Goal: Task Accomplishment & Management: Complete application form

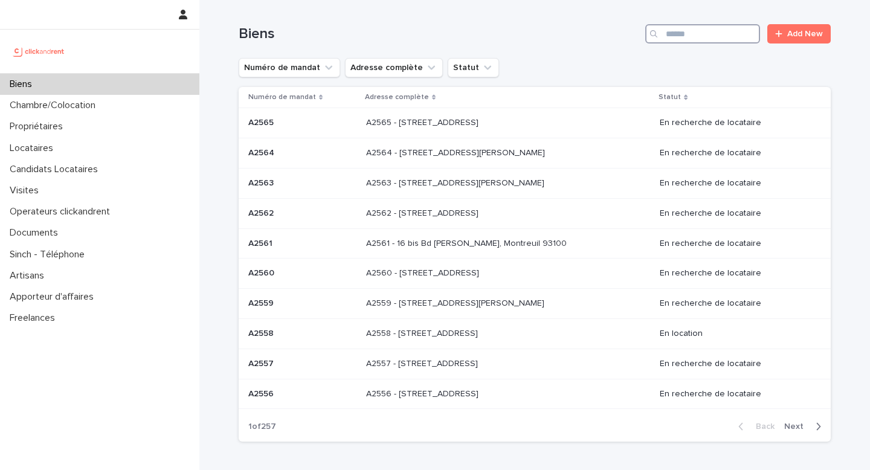
click at [697, 42] on input "Search" at bounding box center [702, 33] width 115 height 19
paste input "****"
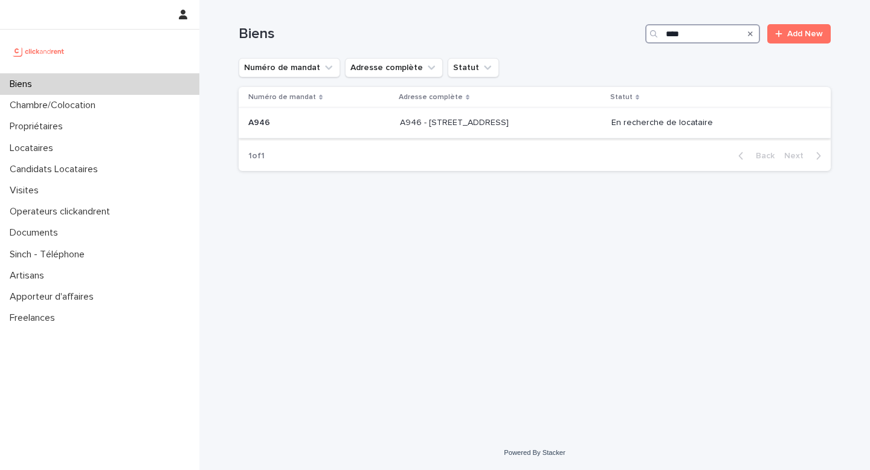
type input "****"
click at [341, 118] on div "A946 A946" at bounding box center [319, 123] width 142 height 20
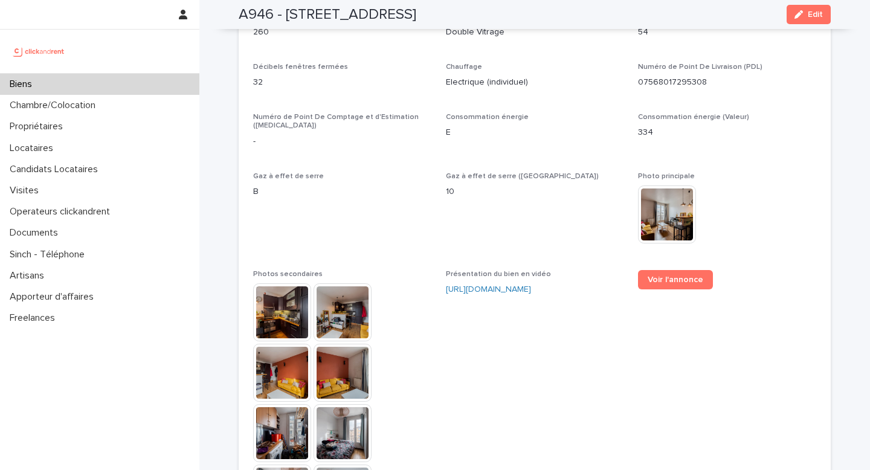
scroll to position [3092, 0]
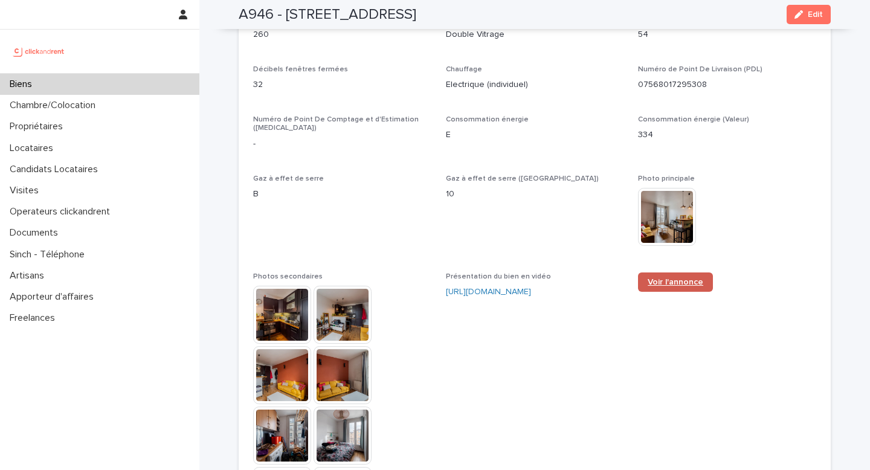
click at [679, 278] on span "Voir l'annonce" at bounding box center [676, 282] width 56 height 8
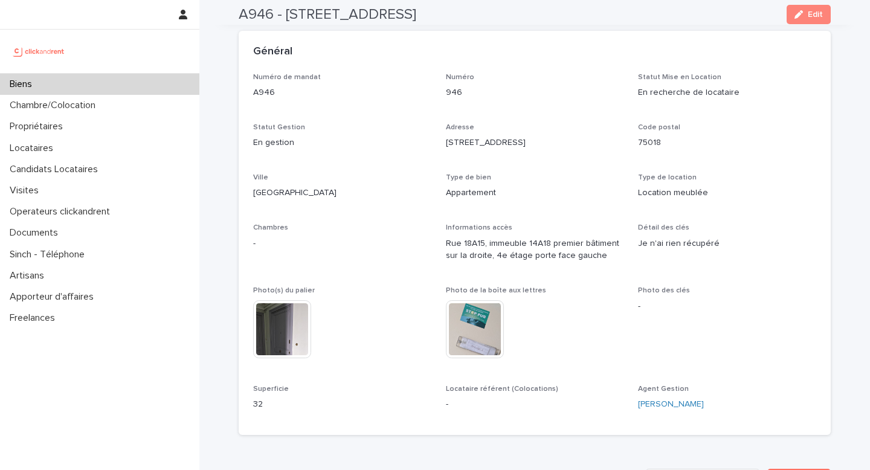
scroll to position [0, 0]
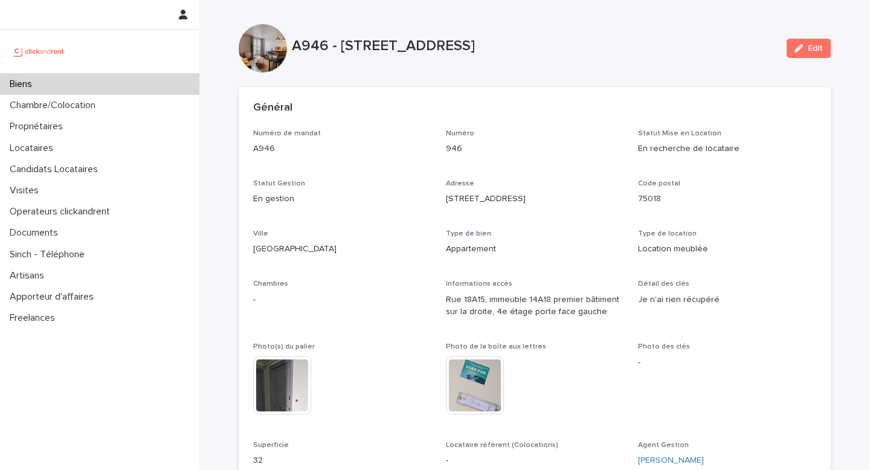
click at [131, 80] on div "Biens" at bounding box center [99, 84] width 199 height 21
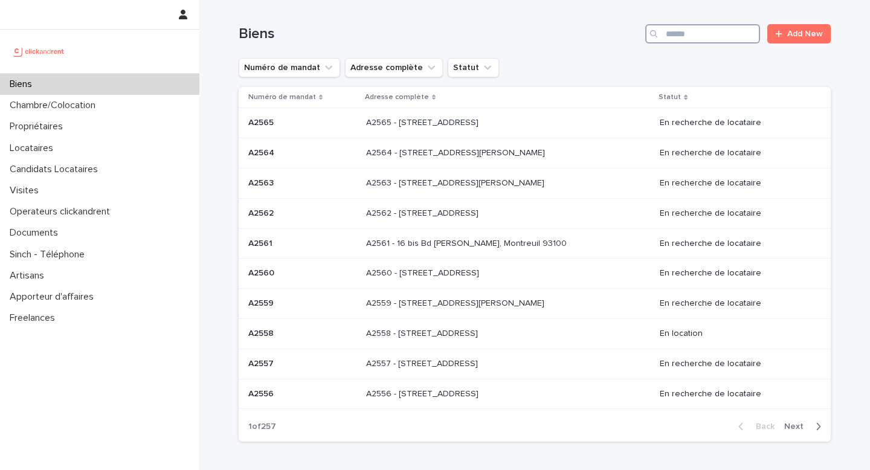
click at [693, 33] on input "Search" at bounding box center [702, 33] width 115 height 19
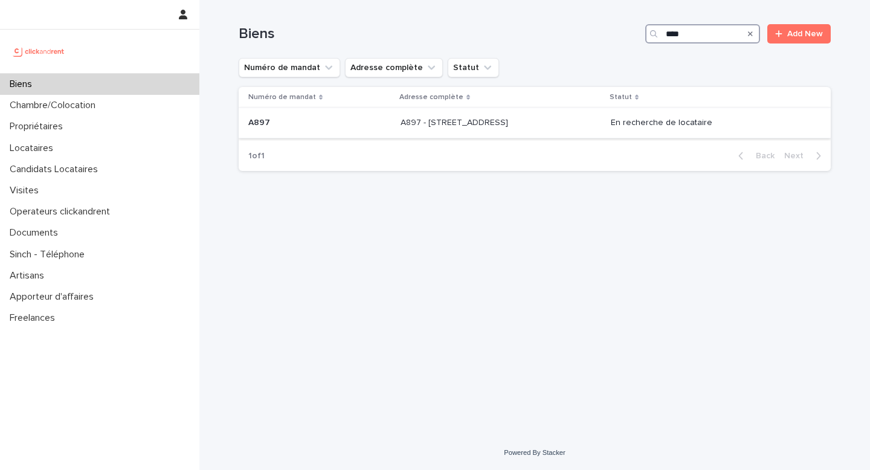
type input "****"
click at [511, 116] on p "A897 - [STREET_ADDRESS]" at bounding box center [456, 121] width 110 height 13
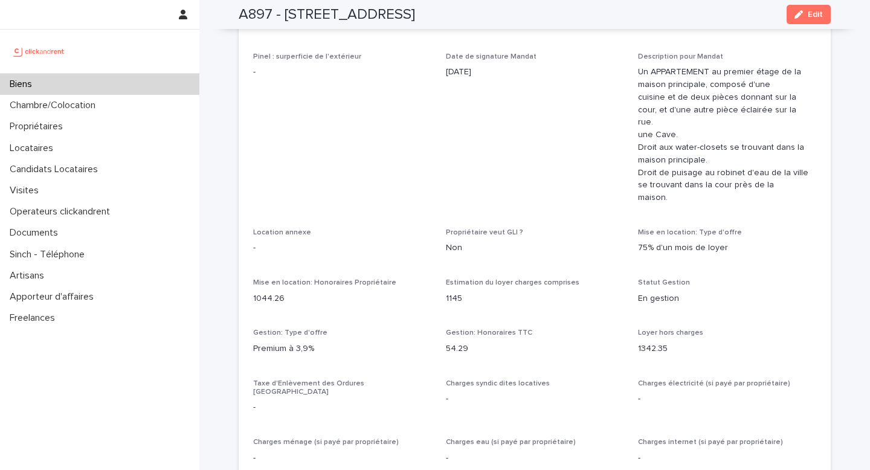
scroll to position [929, 0]
click at [263, 14] on h2 "A897 - [STREET_ADDRESS]" at bounding box center [327, 15] width 176 height 18
copy h2 "A897"
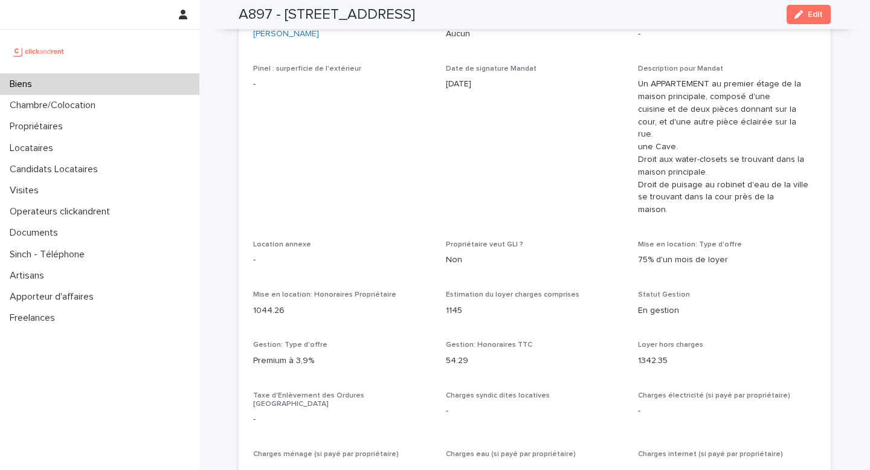
click at [253, 111] on div "Opérateur commercial [PERSON_NAME] Opérateur opérationnel [PERSON_NAME] Proprié…" at bounding box center [535, 477] width 592 height 1042
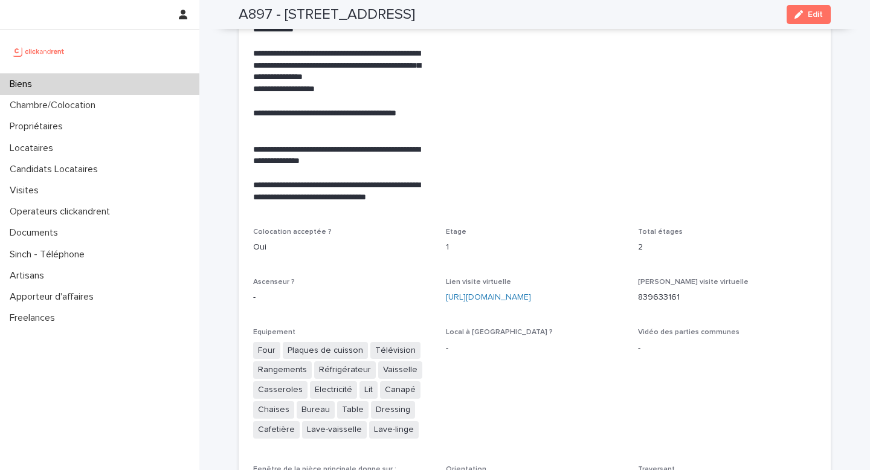
scroll to position [2573, 0]
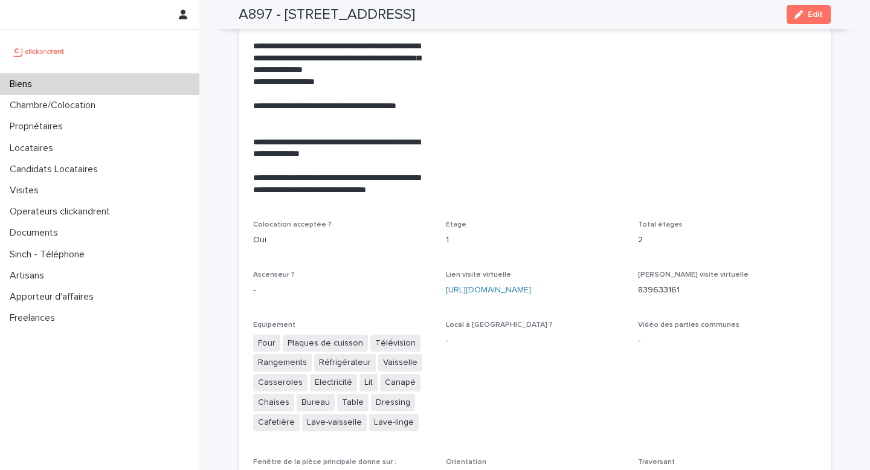
drag, startPoint x: 442, startPoint y: 278, endPoint x: 487, endPoint y: 295, distance: 48.0
copy link "[URL][DOMAIN_NAME]"
click at [465, 286] on link "[URL][DOMAIN_NAME]" at bounding box center [488, 290] width 85 height 8
click at [537, 117] on span "Mise en avant Coup de coeur" at bounding box center [535, 38] width 178 height 335
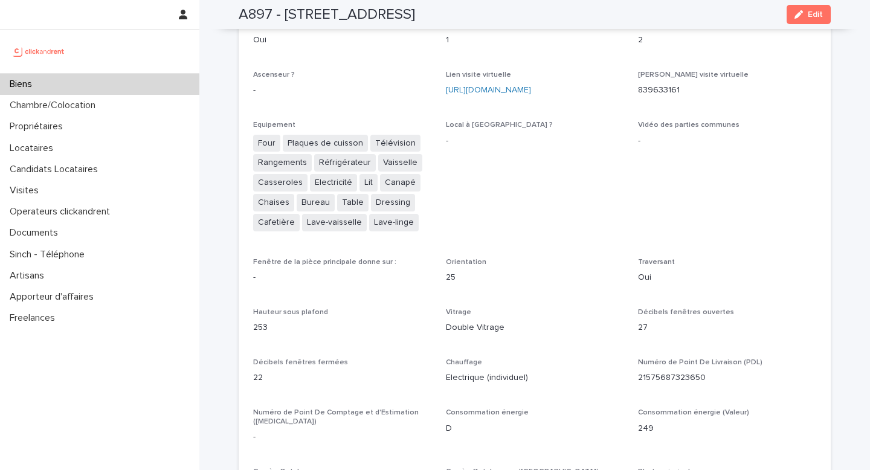
scroll to position [2780, 0]
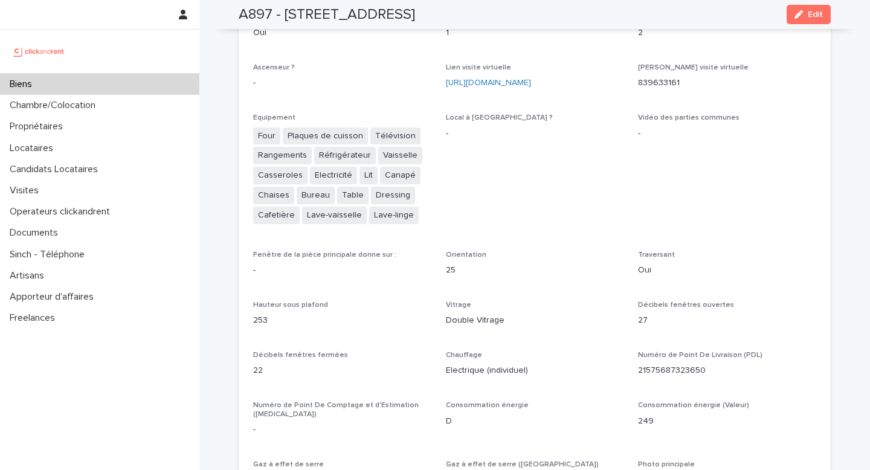
drag, startPoint x: 442, startPoint y: 77, endPoint x: 498, endPoint y: 87, distance: 57.0
click at [498, 87] on div "**********" at bounding box center [534, 320] width 563 height 1540
copy link "[URL][DOMAIN_NAME]"
click at [531, 79] on link "[URL][DOMAIN_NAME]" at bounding box center [488, 83] width 85 height 8
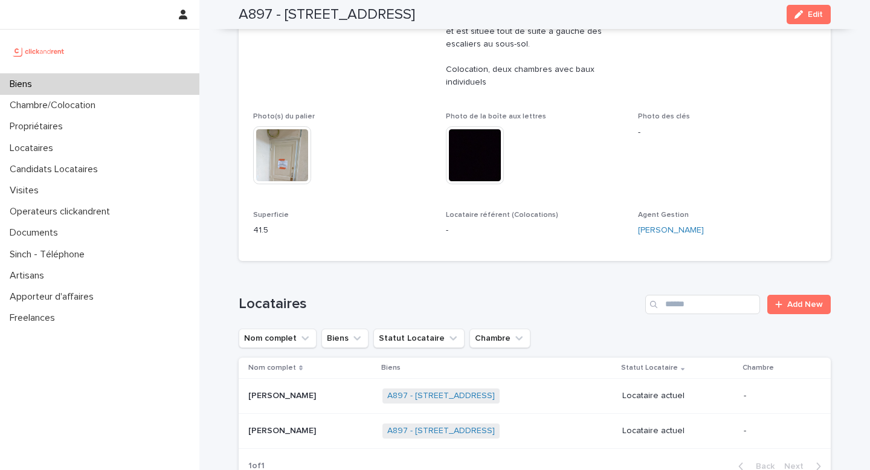
scroll to position [566, 0]
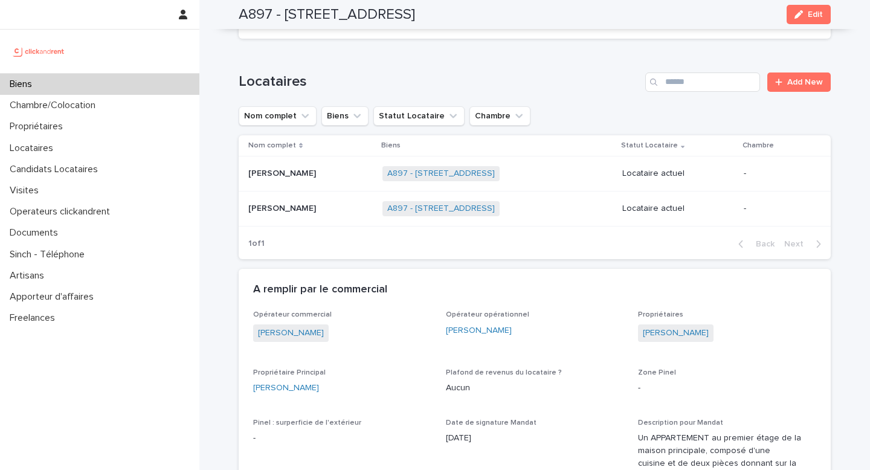
click at [317, 170] on p at bounding box center [310, 174] width 124 height 10
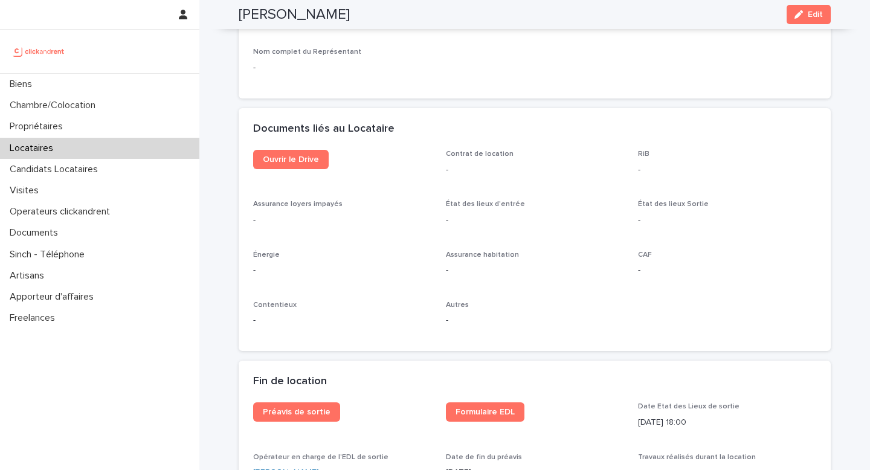
scroll to position [1217, 0]
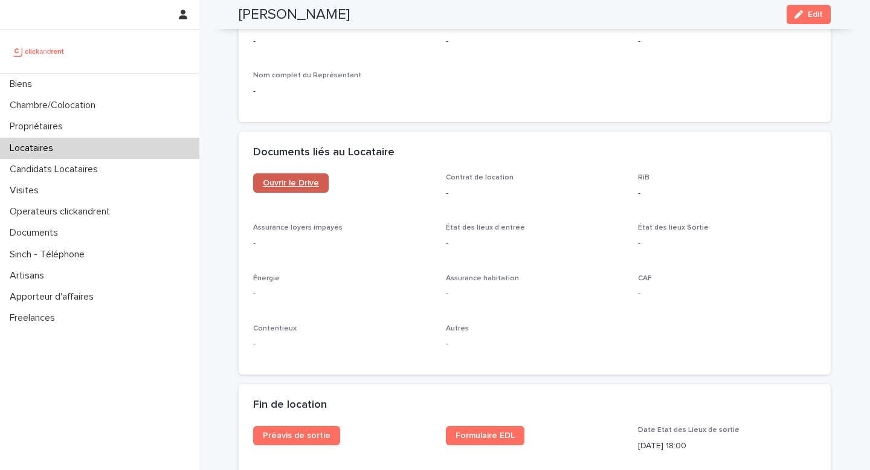
click at [293, 173] on link "Ouvrir le Drive" at bounding box center [291, 182] width 76 height 19
click at [303, 176] on link "Ouvrir le Drive" at bounding box center [291, 182] width 76 height 19
click at [286, 178] on link "Ouvrir le Drive" at bounding box center [291, 182] width 76 height 19
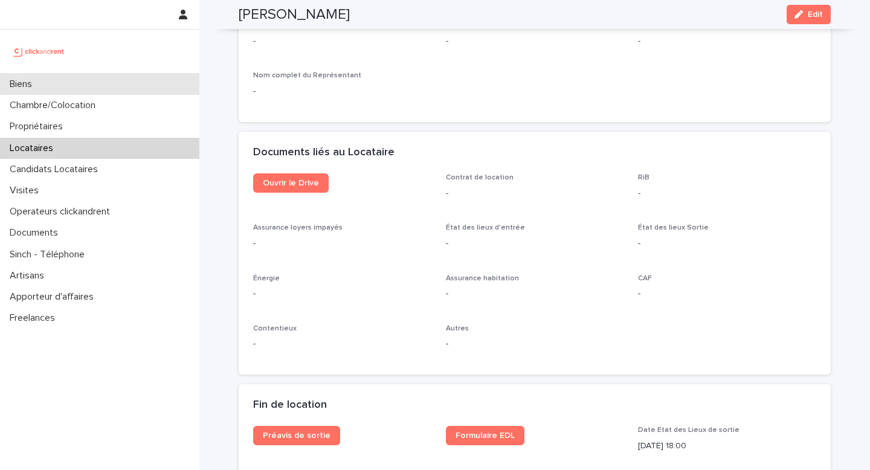
click at [121, 77] on div "Biens" at bounding box center [99, 84] width 199 height 21
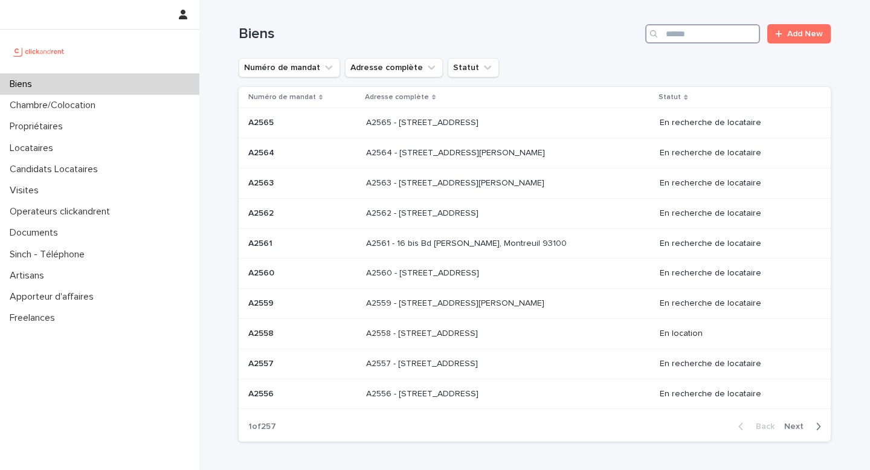
click at [696, 41] on input "Search" at bounding box center [702, 33] width 115 height 19
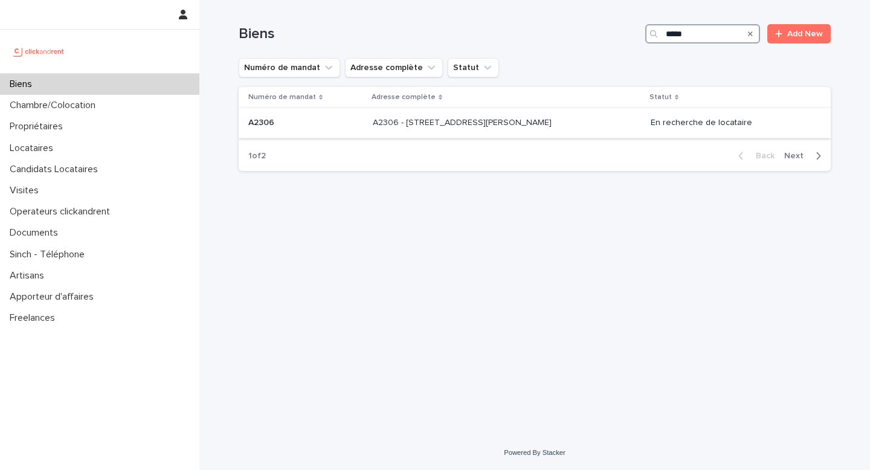
type input "*****"
click at [429, 132] on div "A2306 - [STREET_ADDRESS][PERSON_NAME] - [STREET_ADDRESS][PERSON_NAME]" at bounding box center [507, 123] width 268 height 20
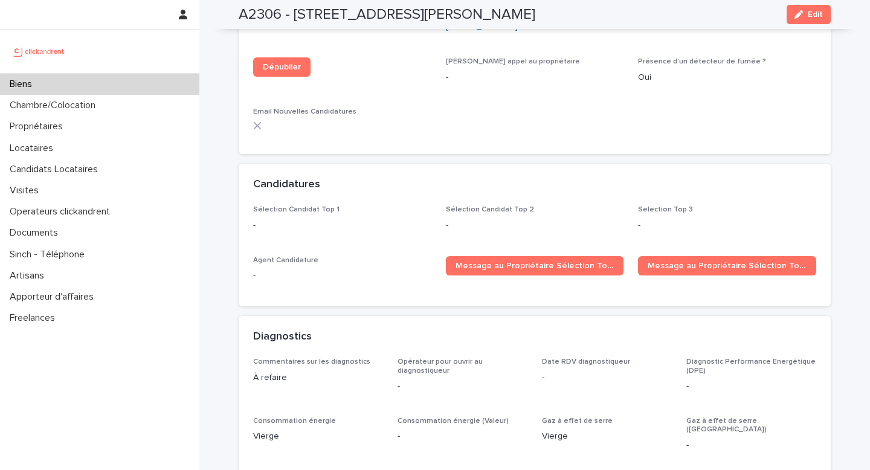
scroll to position [3321, 0]
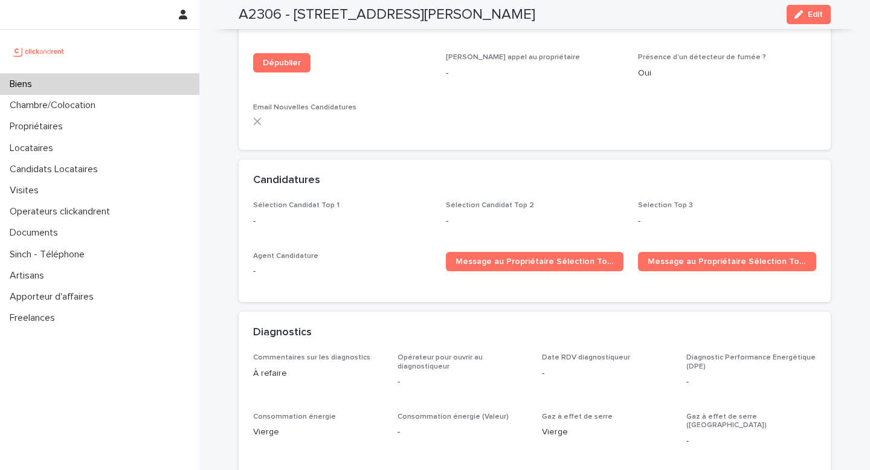
click at [134, 84] on div "Biens" at bounding box center [99, 84] width 199 height 21
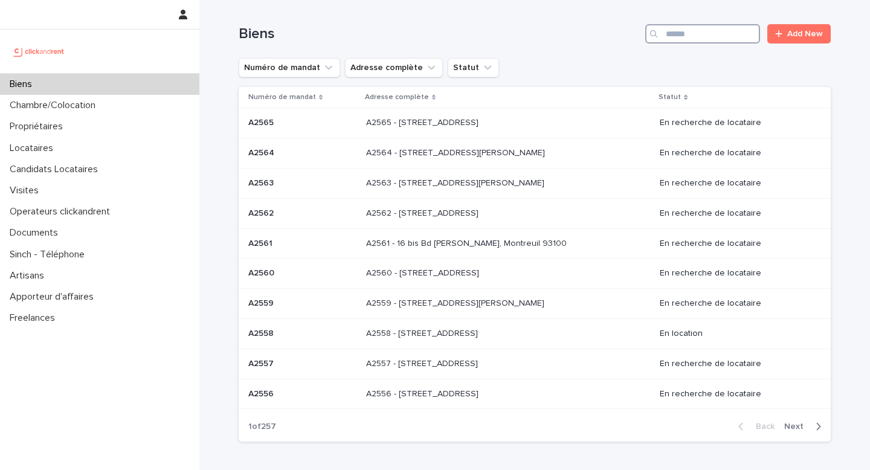
click at [723, 30] on input "Search" at bounding box center [702, 33] width 115 height 19
paste input "*****"
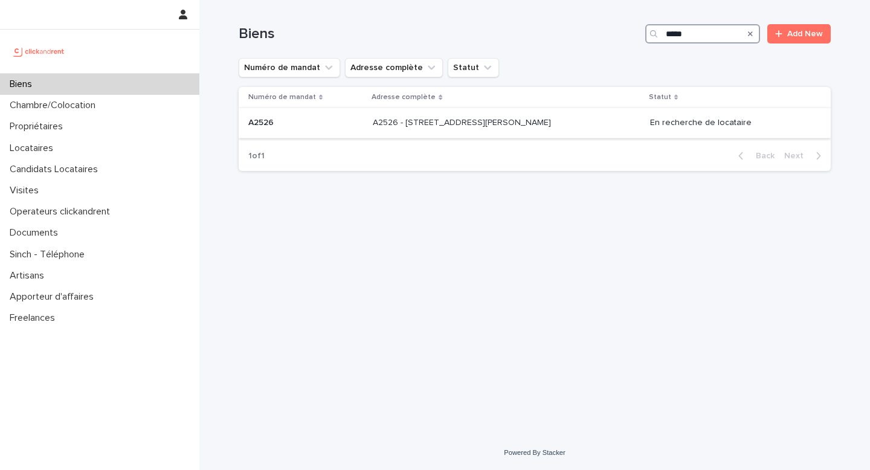
type input "*****"
click at [335, 123] on p at bounding box center [305, 123] width 115 height 10
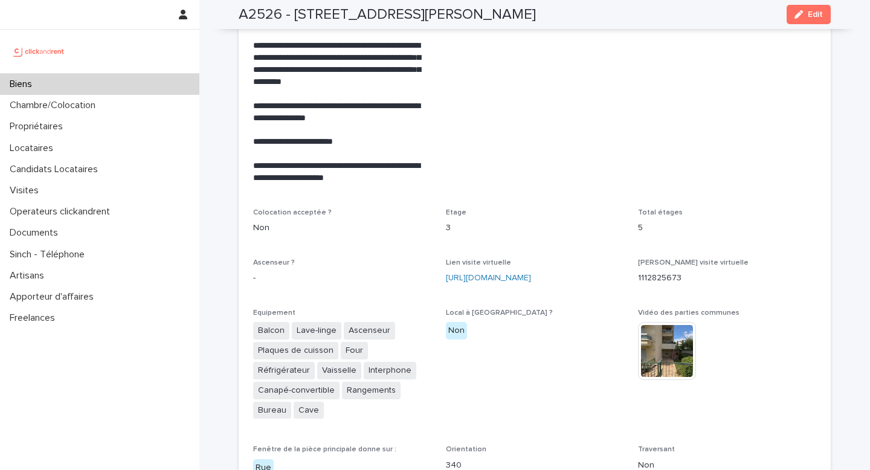
scroll to position [2559, 0]
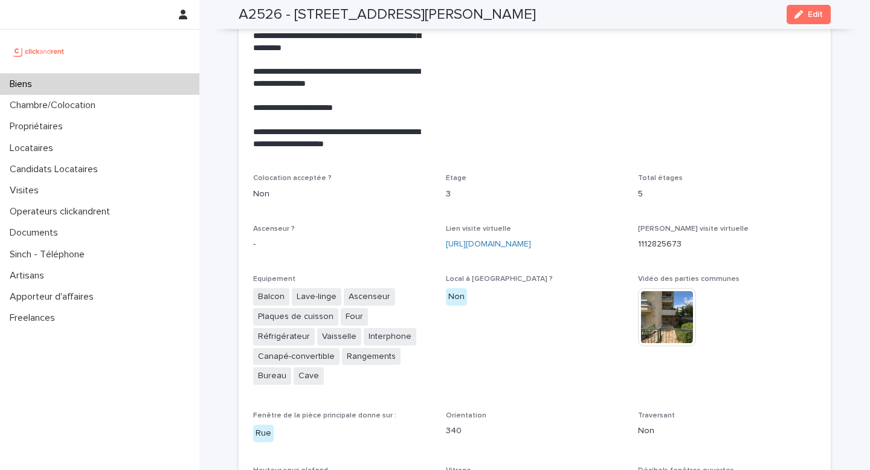
drag, startPoint x: 444, startPoint y: 207, endPoint x: 526, endPoint y: 234, distance: 85.8
copy link "[URL][DOMAIN_NAME]"
click at [526, 240] on link "[URL][DOMAIN_NAME]" at bounding box center [488, 244] width 85 height 8
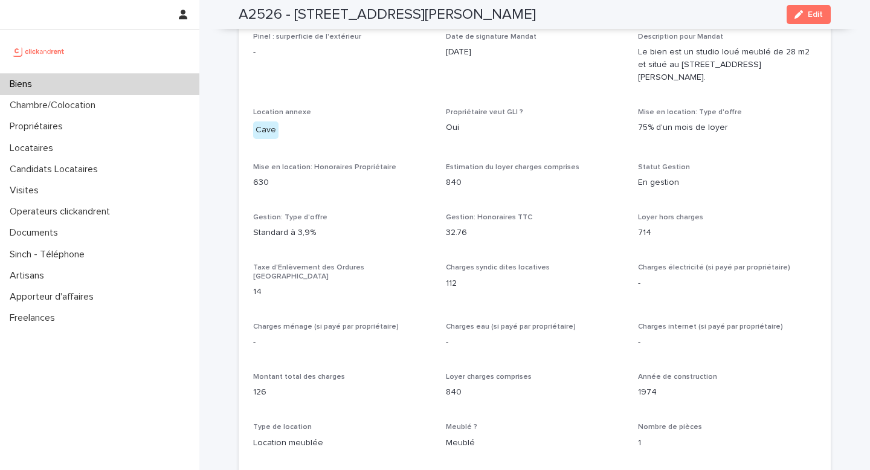
scroll to position [1065, 0]
click at [131, 90] on div "Biens" at bounding box center [99, 84] width 199 height 21
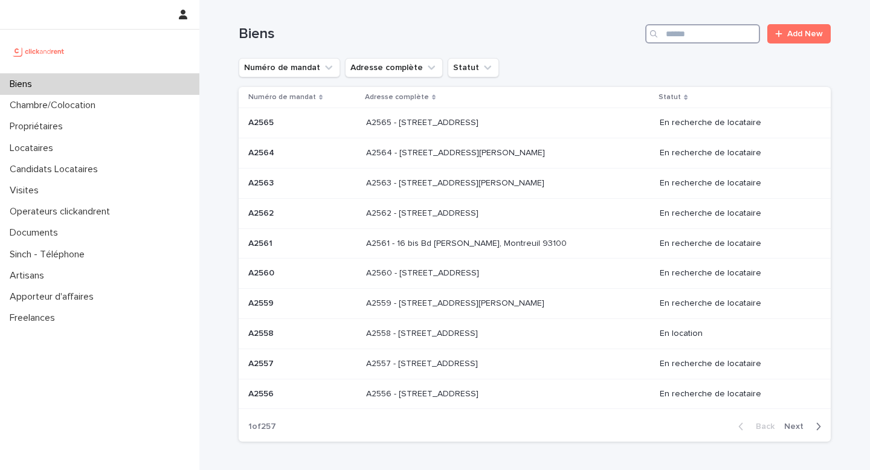
click at [706, 32] on input "Search" at bounding box center [702, 33] width 115 height 19
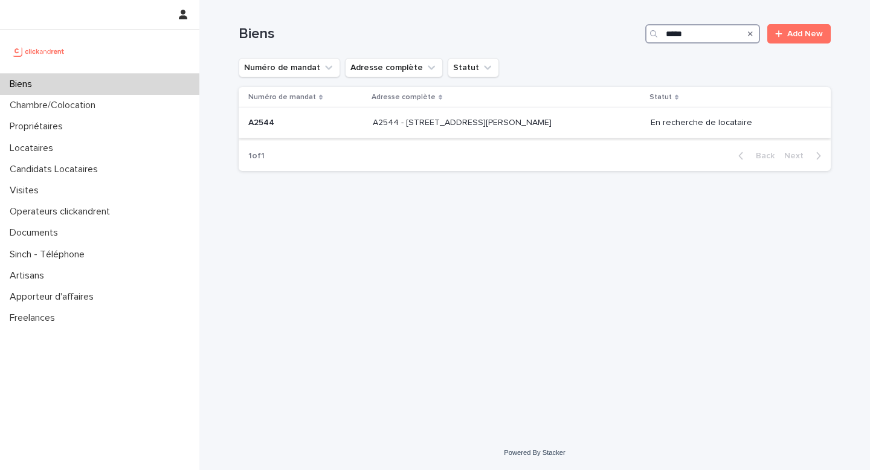
type input "*****"
click at [342, 124] on p at bounding box center [305, 123] width 115 height 10
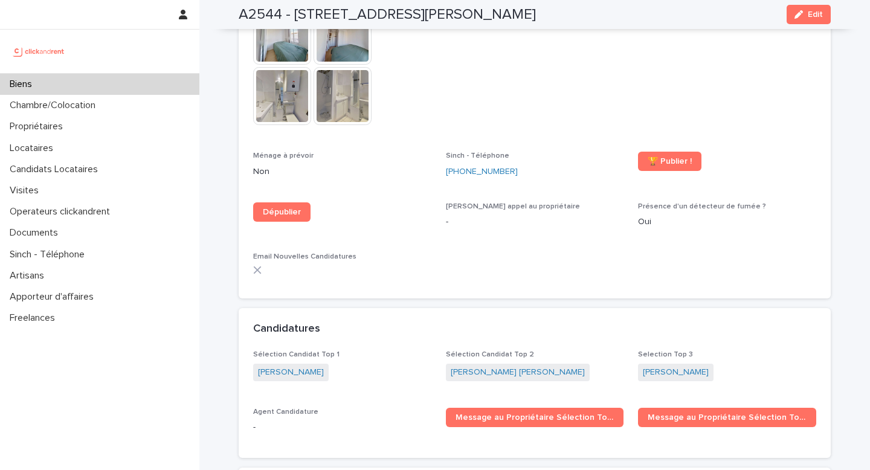
scroll to position [3436, 0]
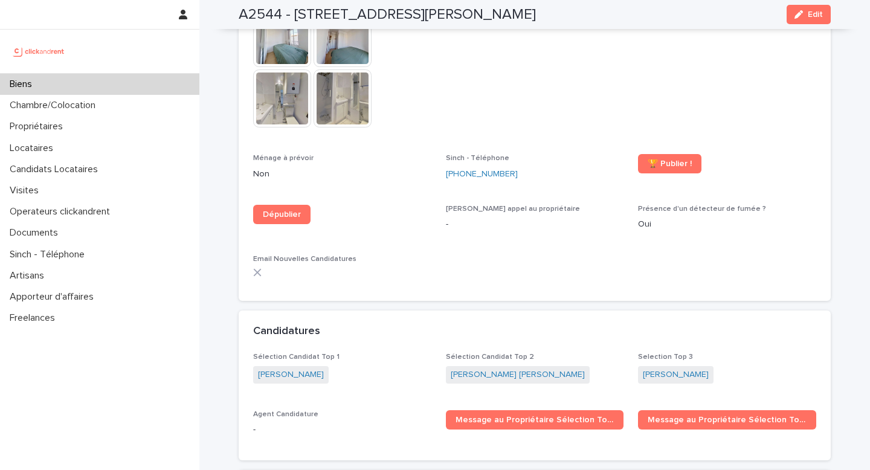
click at [96, 85] on div "Biens" at bounding box center [99, 84] width 199 height 21
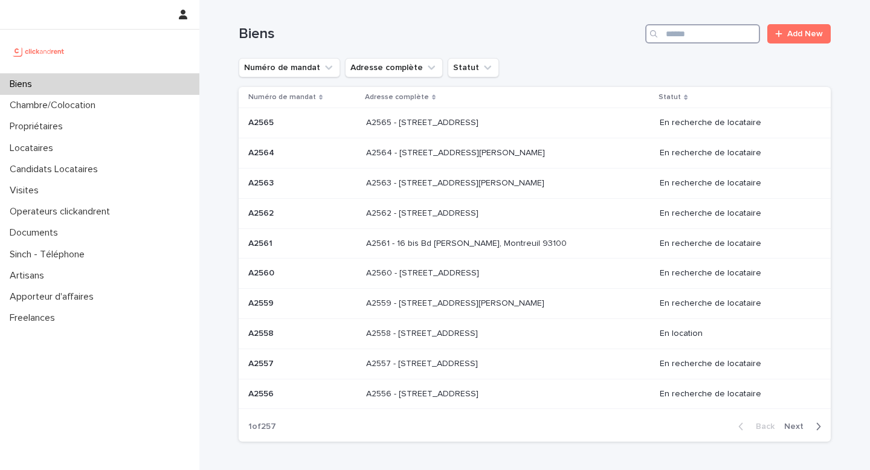
click at [703, 40] on input "Search" at bounding box center [702, 33] width 115 height 19
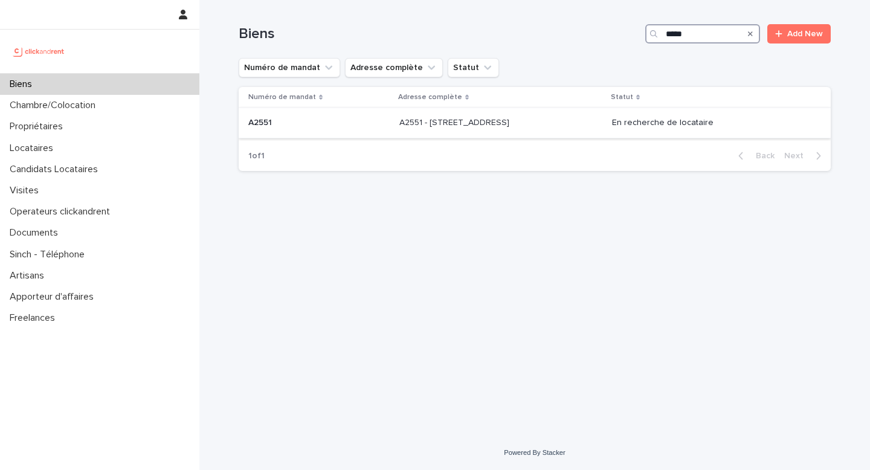
type input "*****"
click at [314, 136] on td "A2551 A2551" at bounding box center [317, 123] width 156 height 30
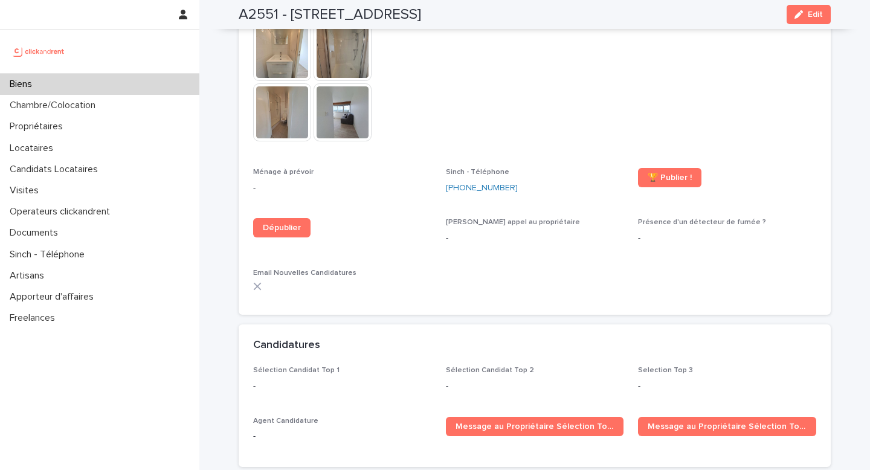
scroll to position [3247, 0]
click at [79, 82] on div "Biens" at bounding box center [99, 84] width 199 height 21
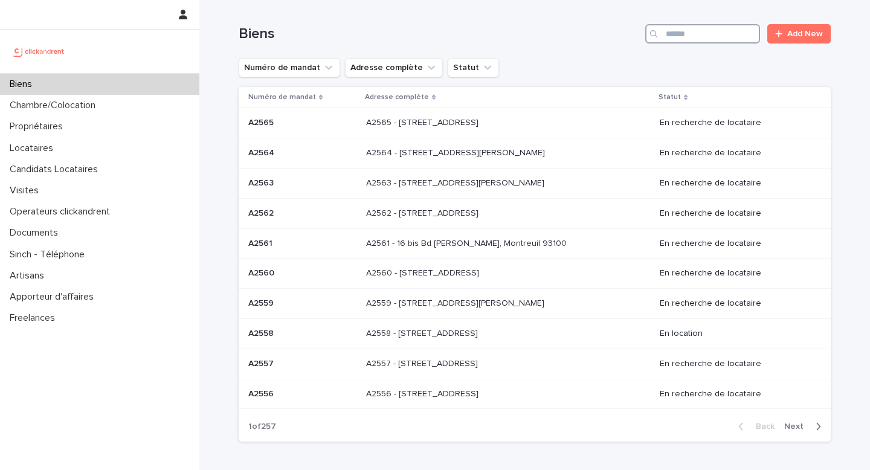
click at [718, 37] on input "Search" at bounding box center [702, 33] width 115 height 19
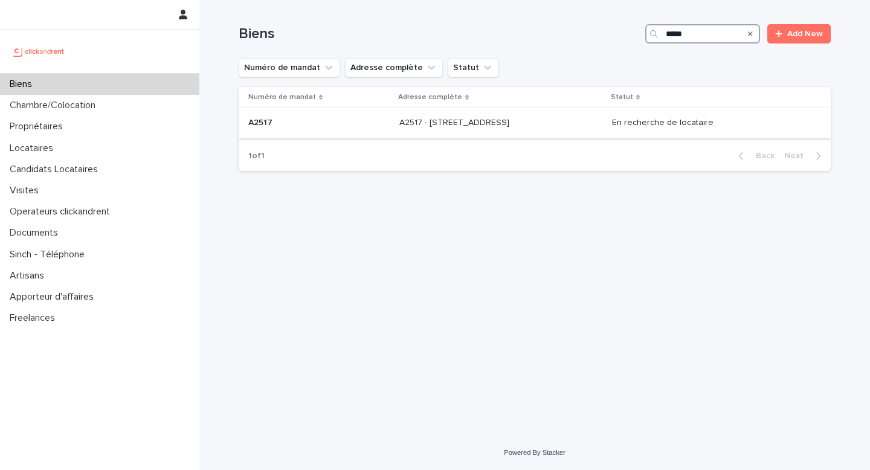
type input "*****"
click at [354, 118] on div "A2517 A2517" at bounding box center [318, 123] width 141 height 20
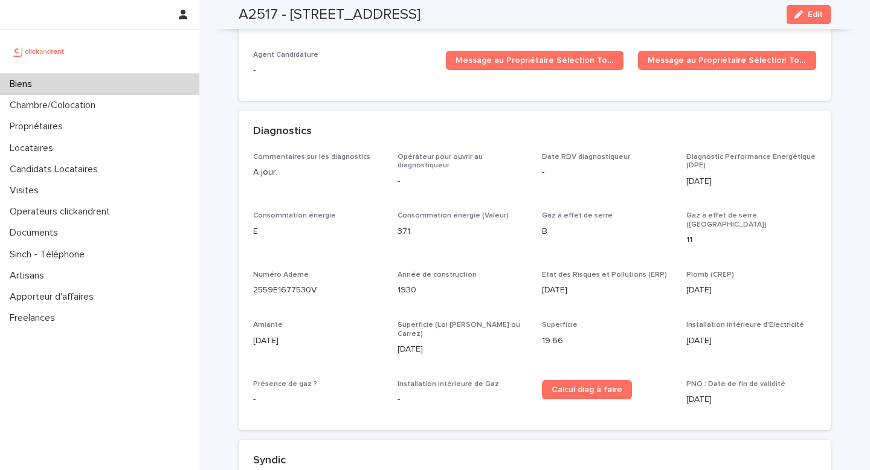
scroll to position [3673, 0]
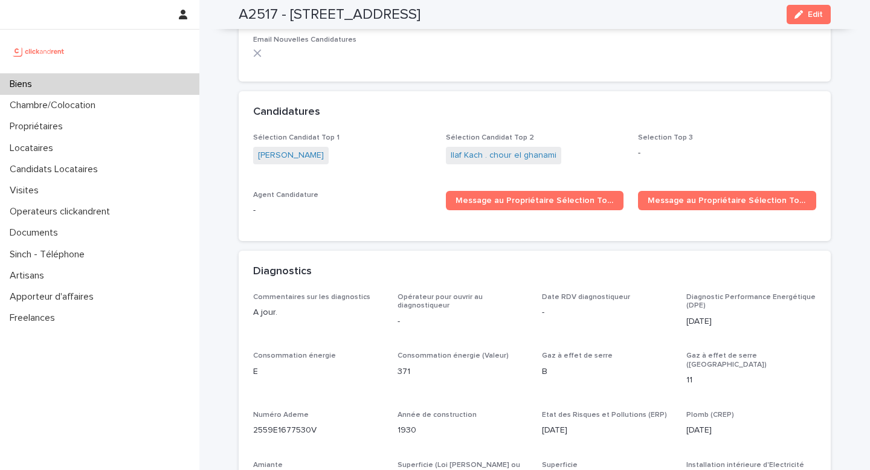
click at [595, 265] on div "Diagnostics" at bounding box center [532, 271] width 558 height 13
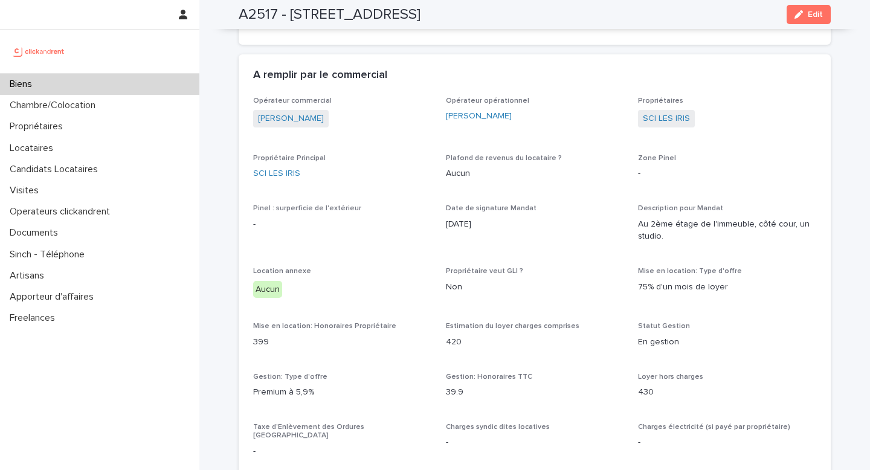
scroll to position [912, 0]
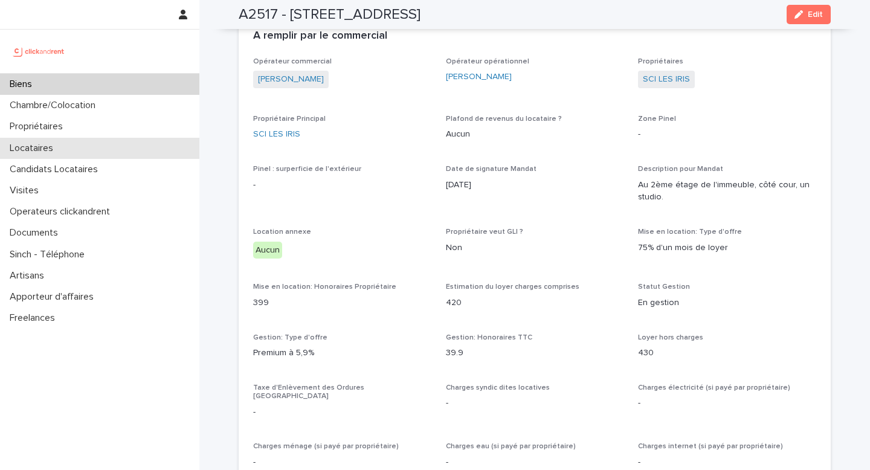
click at [92, 154] on div "Locataires" at bounding box center [99, 148] width 199 height 21
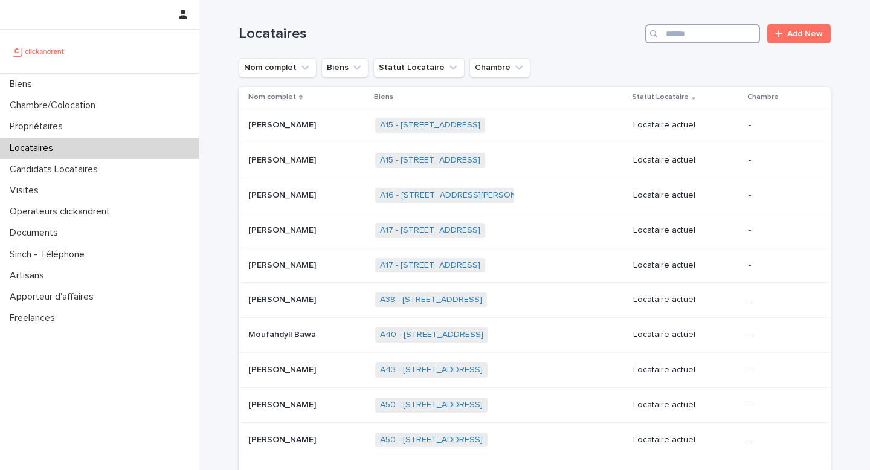
click at [704, 37] on input "Search" at bounding box center [702, 33] width 115 height 19
paste input "**********"
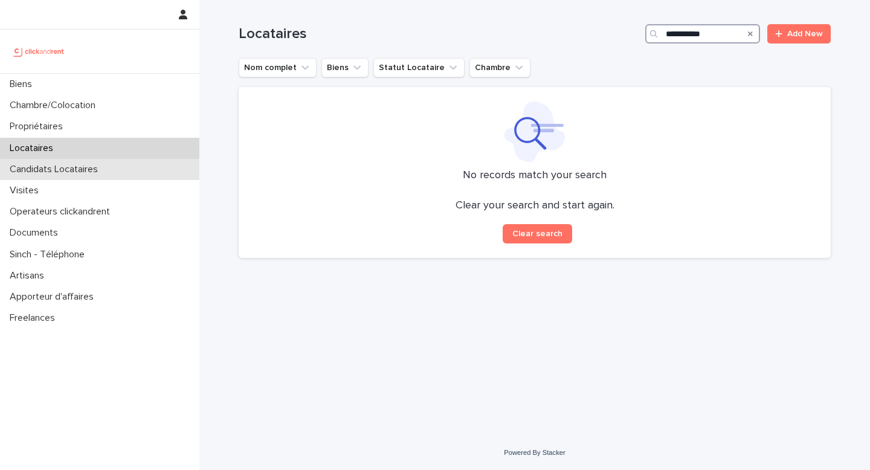
type input "**********"
click at [79, 170] on p "Candidats Locataires" at bounding box center [56, 169] width 103 height 11
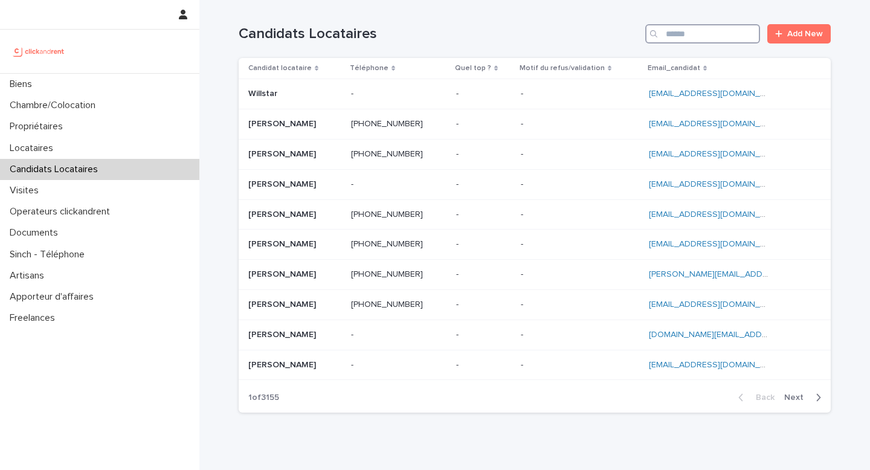
click at [709, 37] on input "Search" at bounding box center [702, 33] width 115 height 19
paste input "**********"
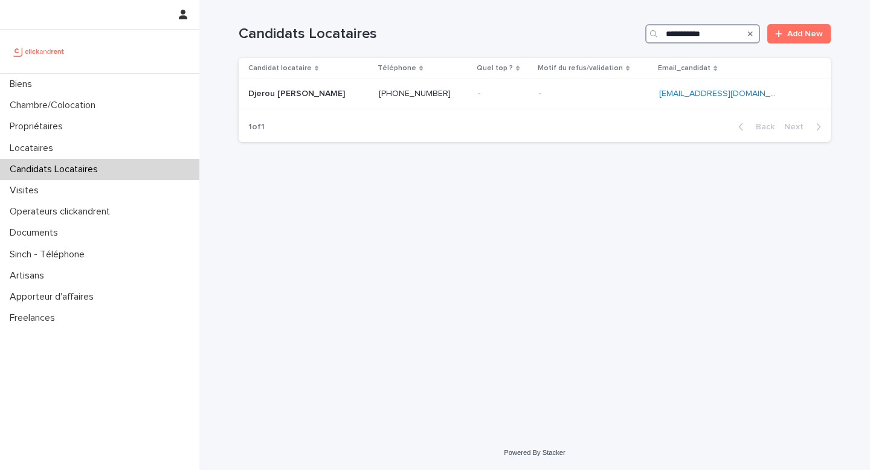
type input "**********"
click at [338, 112] on div "Candidat locataire Téléphone Quel top ? Motif du refus/validation Email_candida…" at bounding box center [535, 85] width 592 height 54
click at [352, 85] on div "Djerou [PERSON_NAME] [PERSON_NAME]" at bounding box center [308, 94] width 121 height 20
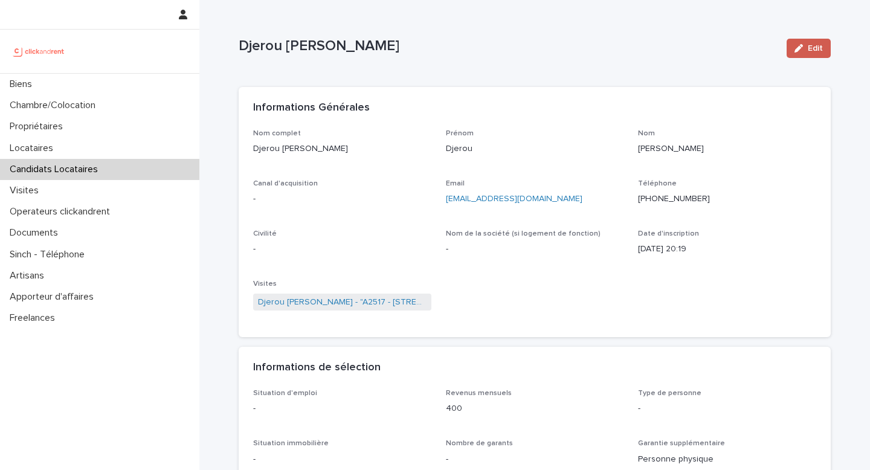
click at [810, 46] on span "Edit" at bounding box center [815, 48] width 15 height 8
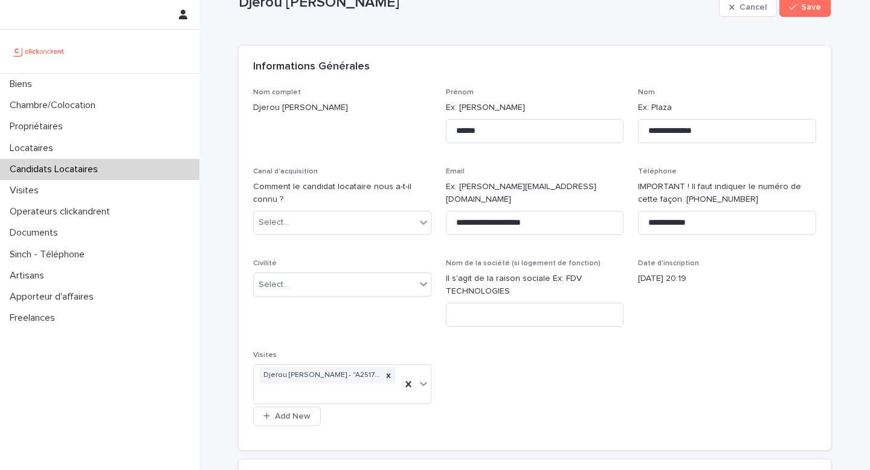
scroll to position [47, 0]
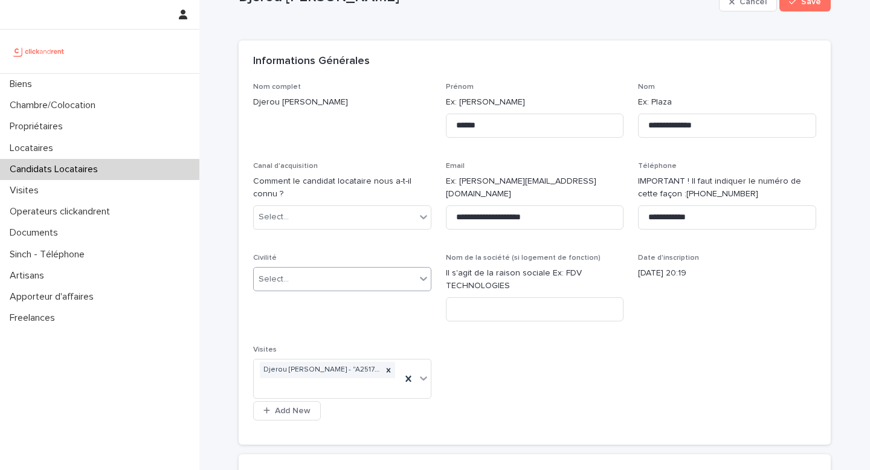
click at [328, 274] on div "Select..." at bounding box center [335, 279] width 162 height 20
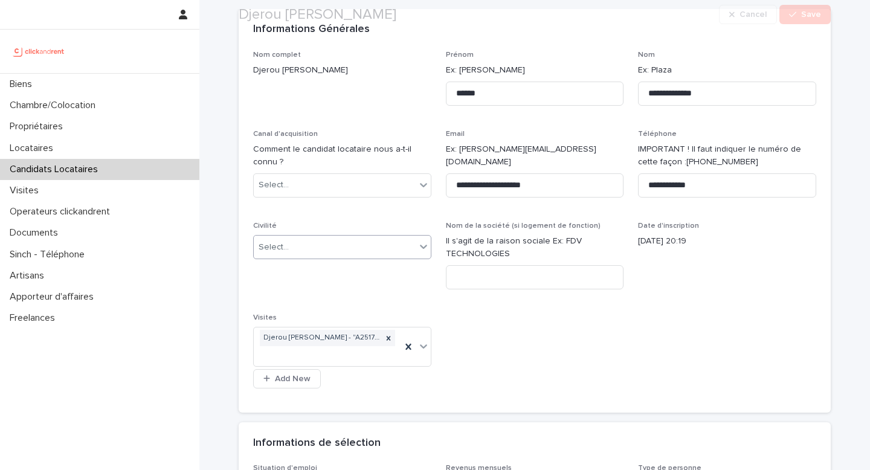
scroll to position [80, 0]
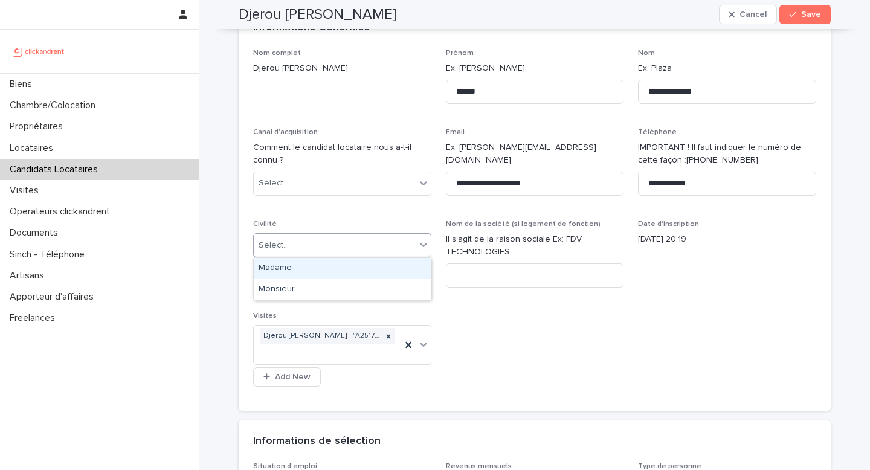
click at [362, 246] on div "Select..." at bounding box center [335, 246] width 162 height 20
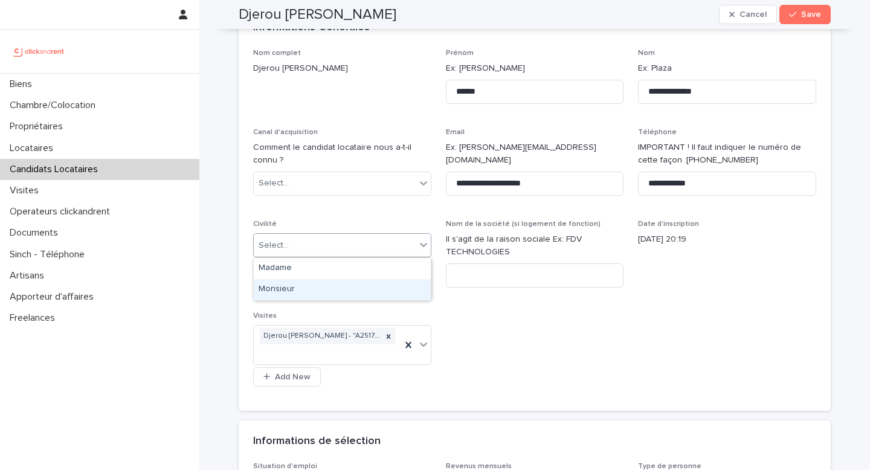
click at [361, 286] on div "Monsieur" at bounding box center [342, 289] width 177 height 21
click at [617, 315] on div "**********" at bounding box center [534, 222] width 563 height 347
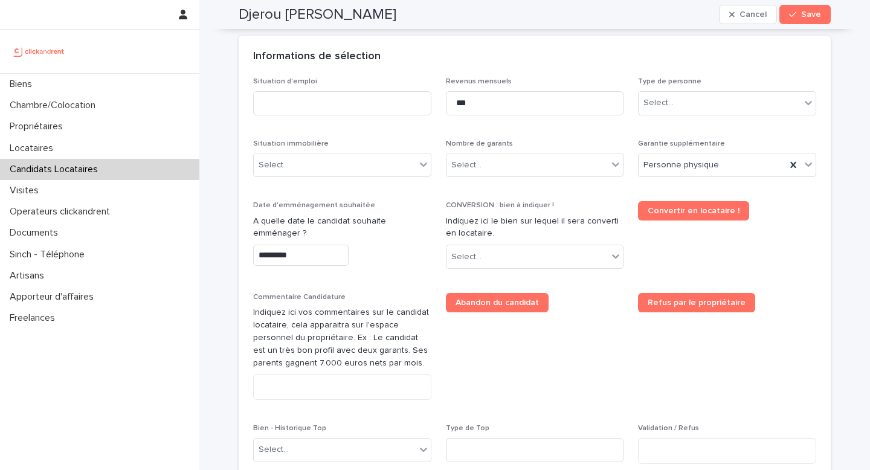
scroll to position [463, 0]
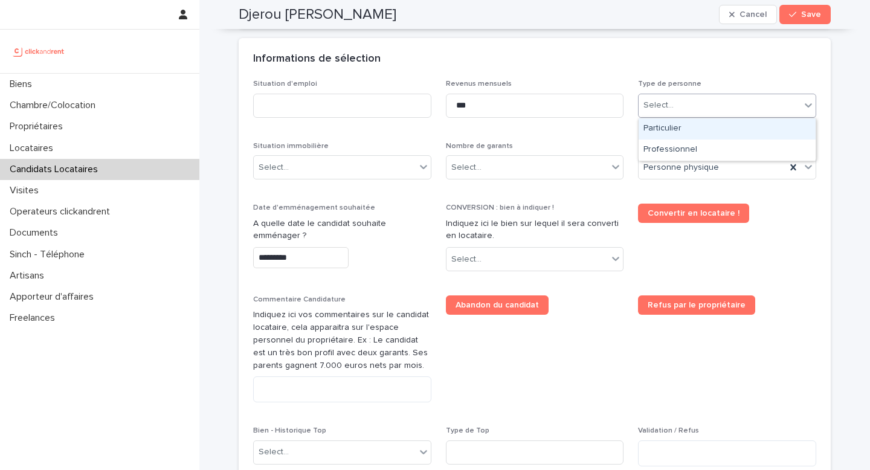
click at [706, 112] on div "Select..." at bounding box center [720, 105] width 162 height 20
click at [704, 135] on div "Particulier" at bounding box center [727, 128] width 177 height 21
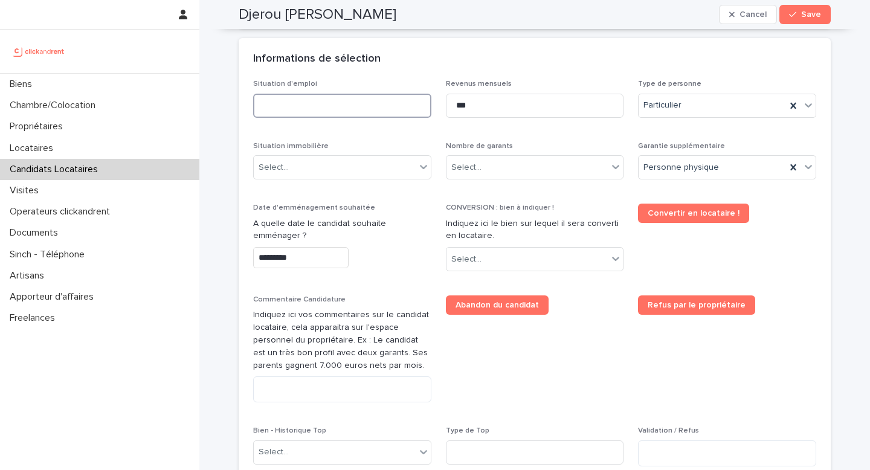
click at [321, 110] on input at bounding box center [342, 106] width 178 height 24
type input "********"
click at [349, 138] on div "Situation d'emploi ******** Revenus mensuels *** Type de personne Particulier S…" at bounding box center [534, 278] width 563 height 396
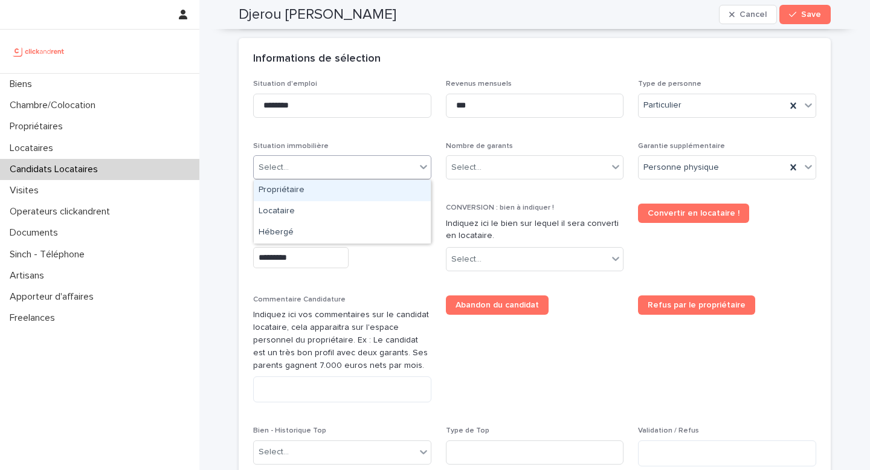
click at [349, 170] on div "Select..." at bounding box center [335, 168] width 162 height 20
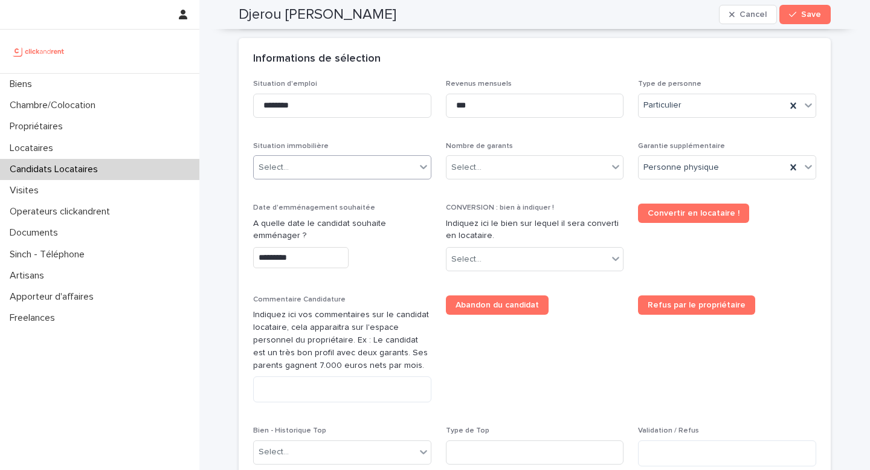
click at [330, 169] on div "Select..." at bounding box center [335, 168] width 162 height 20
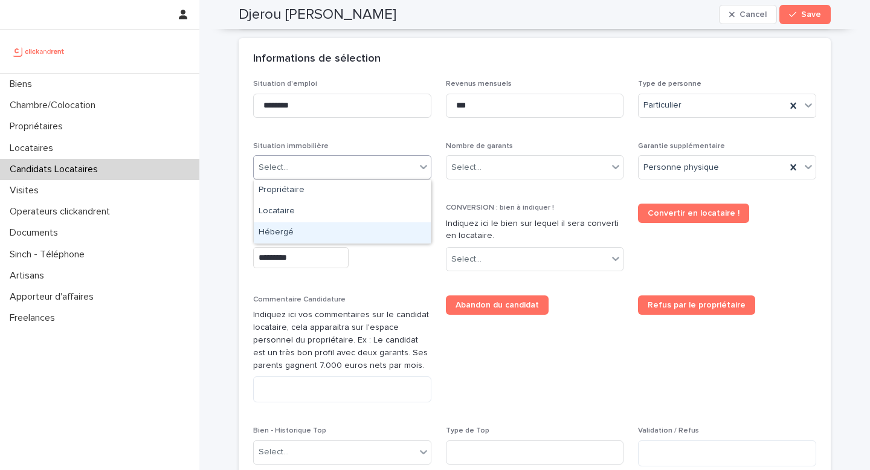
click at [326, 229] on div "Hébergé" at bounding box center [342, 232] width 177 height 21
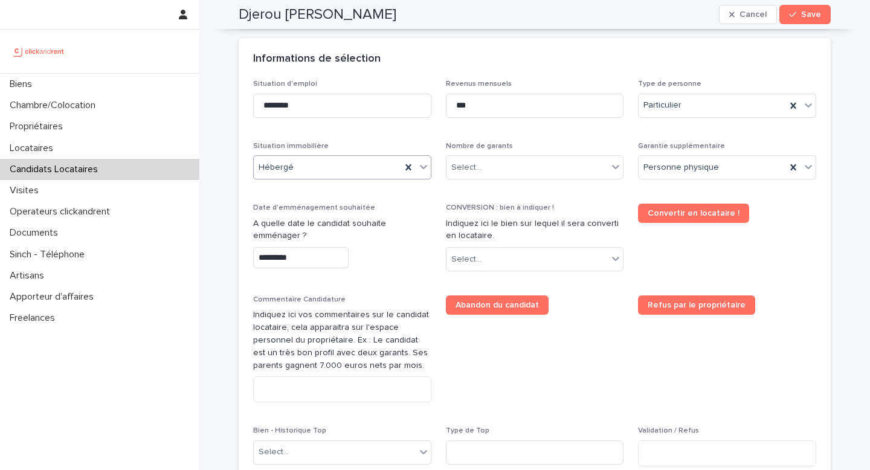
click at [396, 195] on div "Situation d'emploi ******** Revenus mensuels *** Type de personne Particulier S…" at bounding box center [534, 278] width 563 height 396
click at [569, 172] on div "Select..." at bounding box center [527, 168] width 162 height 20
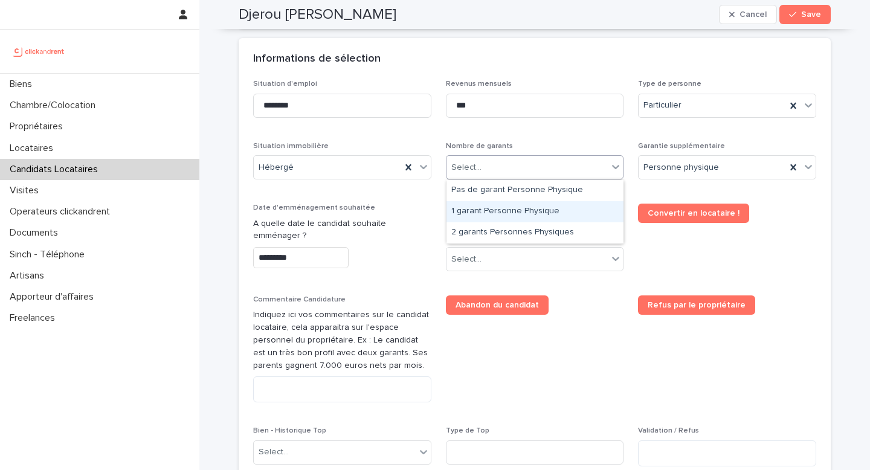
click at [559, 205] on div "1 garant Personne Physique" at bounding box center [534, 211] width 177 height 21
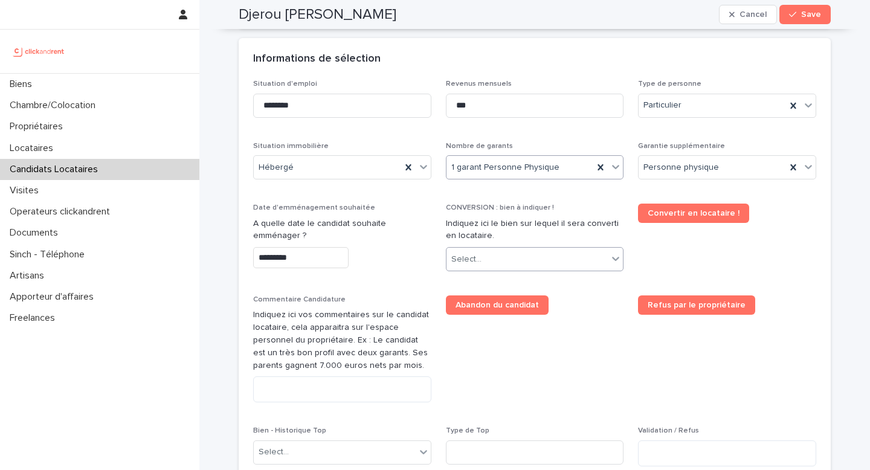
click at [555, 268] on div "Select..." at bounding box center [527, 260] width 162 height 20
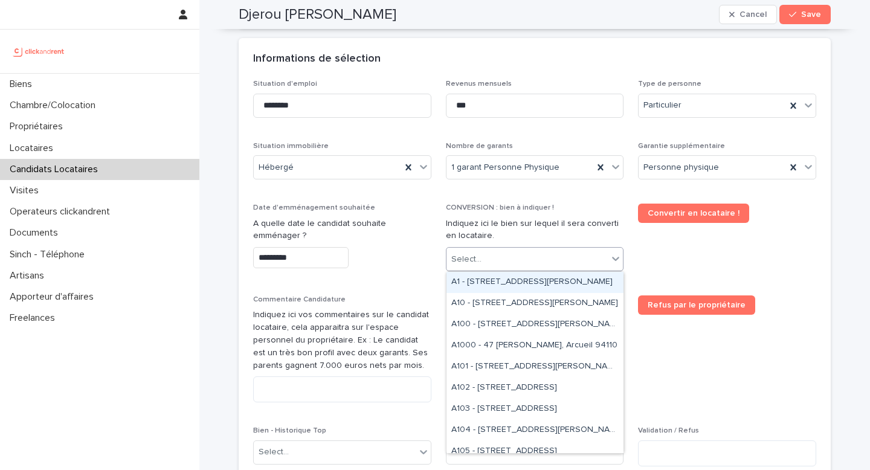
paste input "*****"
type input "*****"
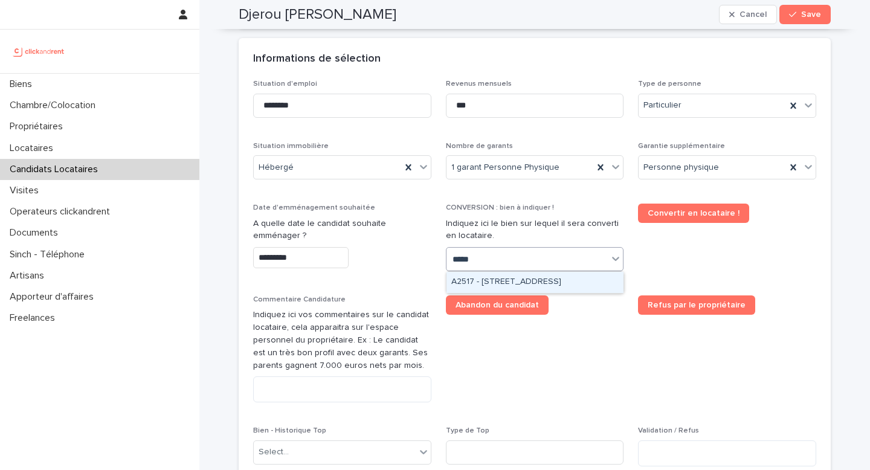
click at [549, 287] on div "A2517 - [STREET_ADDRESS]" at bounding box center [534, 282] width 177 height 21
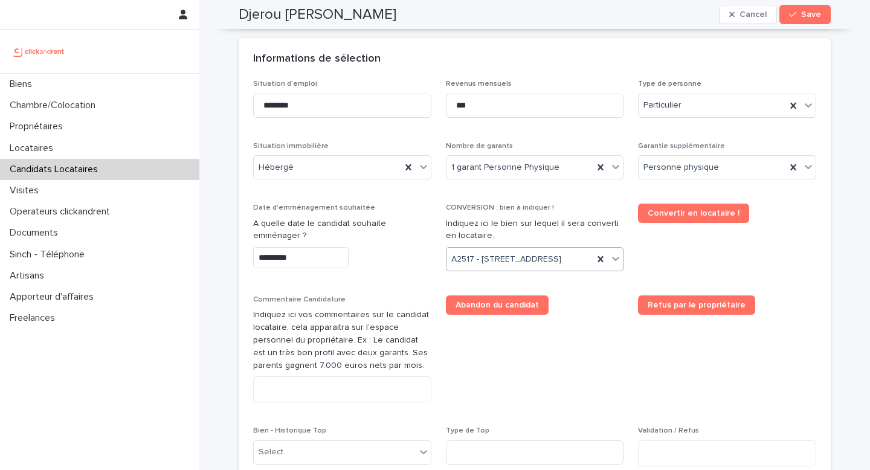
scroll to position [468, 0]
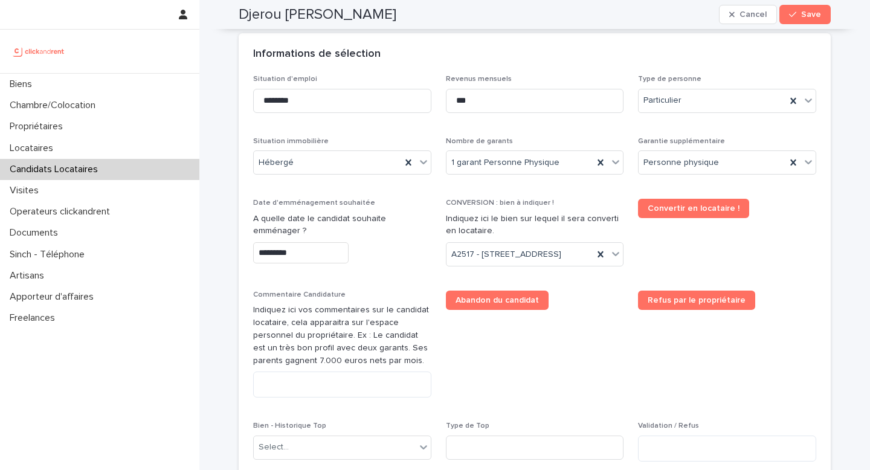
click at [576, 346] on span "Abandon du candidat" at bounding box center [535, 349] width 178 height 117
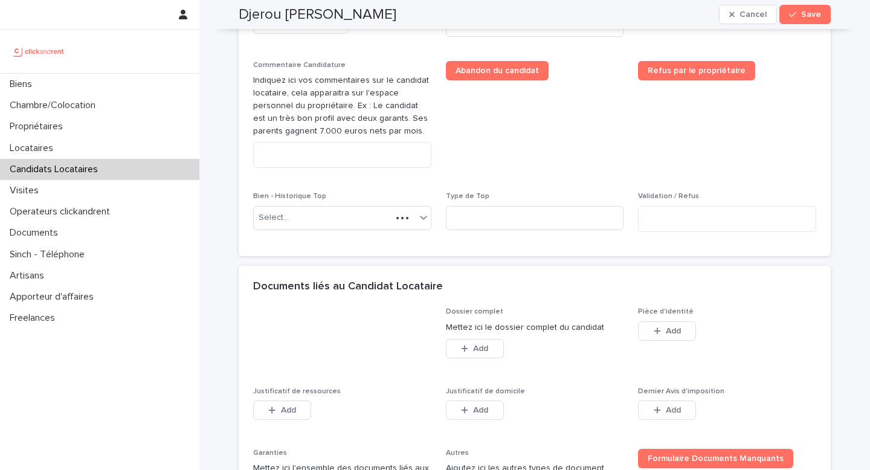
scroll to position [881, 0]
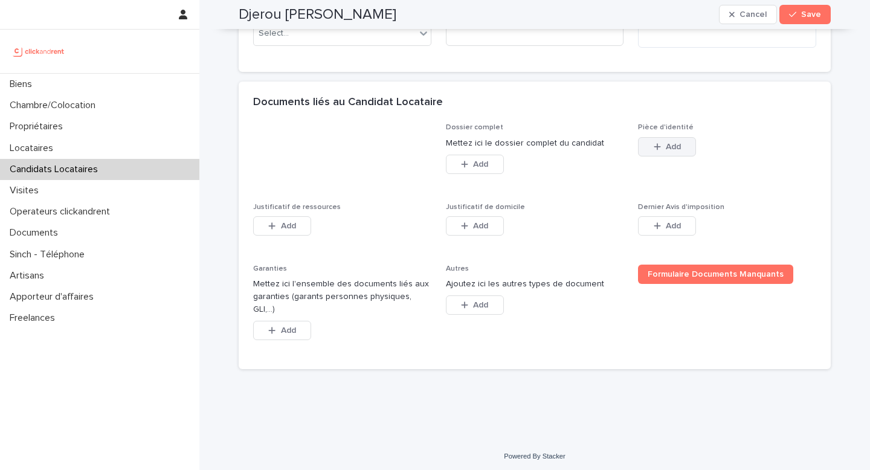
click at [669, 151] on span "Add" at bounding box center [673, 147] width 15 height 8
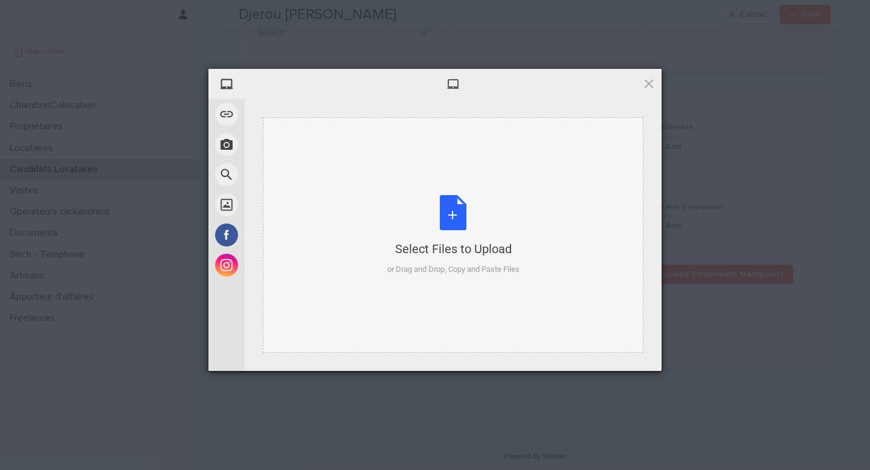
click at [454, 213] on div "Select Files to Upload or Drag and Drop, Copy and Paste Files" at bounding box center [453, 235] width 132 height 80
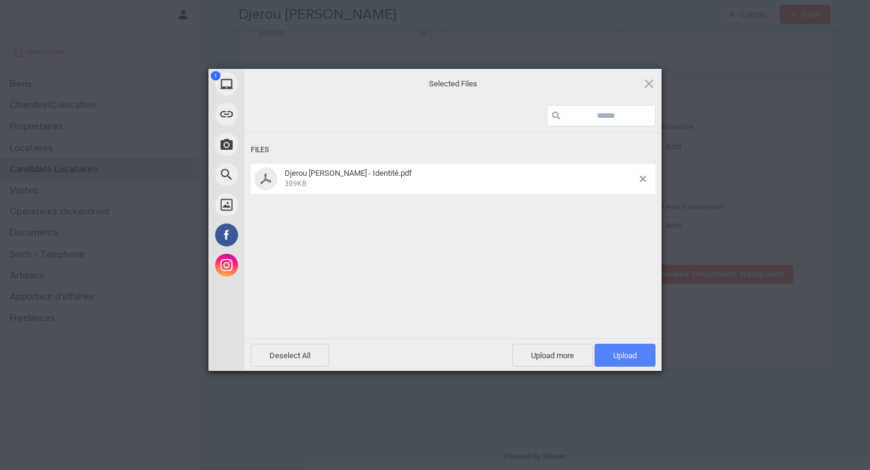
click at [633, 346] on span "Upload 1" at bounding box center [625, 355] width 61 height 23
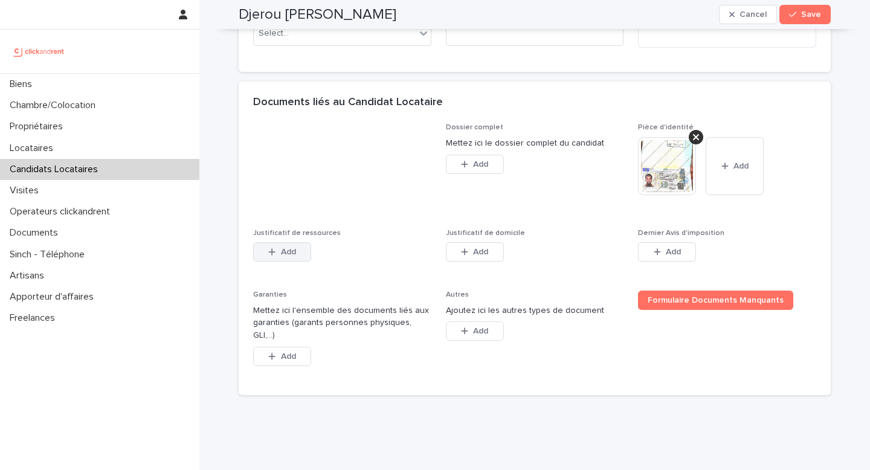
click at [295, 256] on span "Add" at bounding box center [288, 252] width 15 height 8
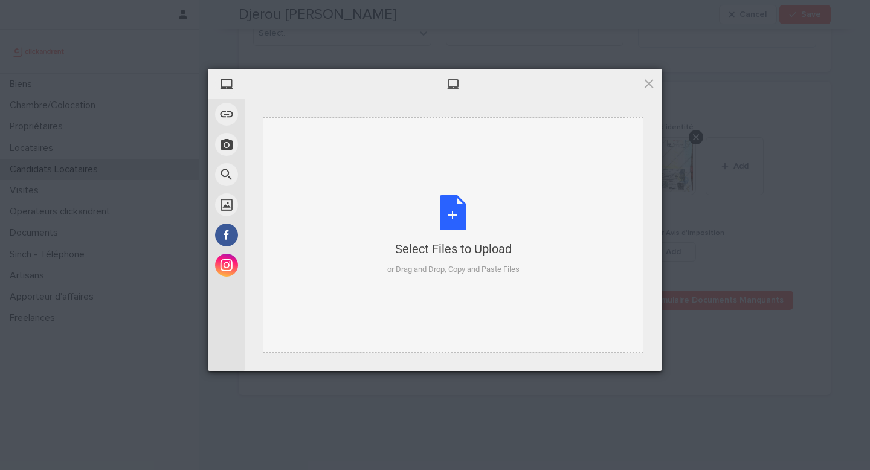
click at [459, 198] on div "Select Files to Upload or Drag and Drop, Copy and Paste Files" at bounding box center [453, 235] width 132 height 80
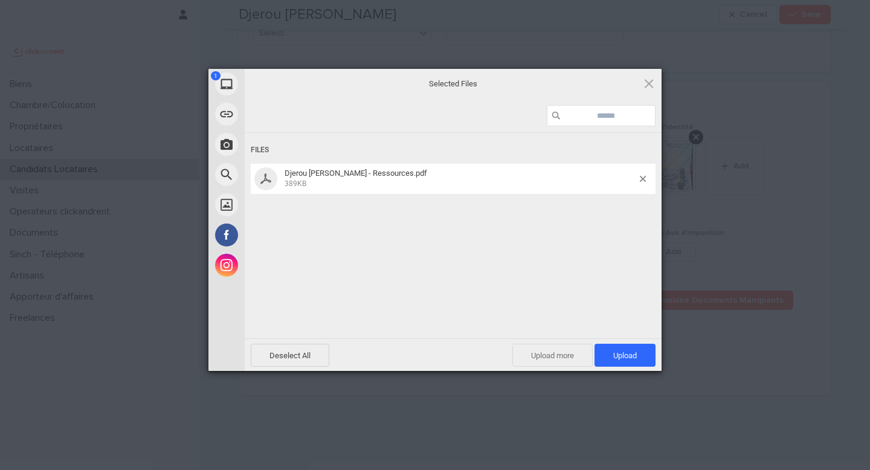
click at [567, 352] on span "Upload more" at bounding box center [552, 355] width 80 height 23
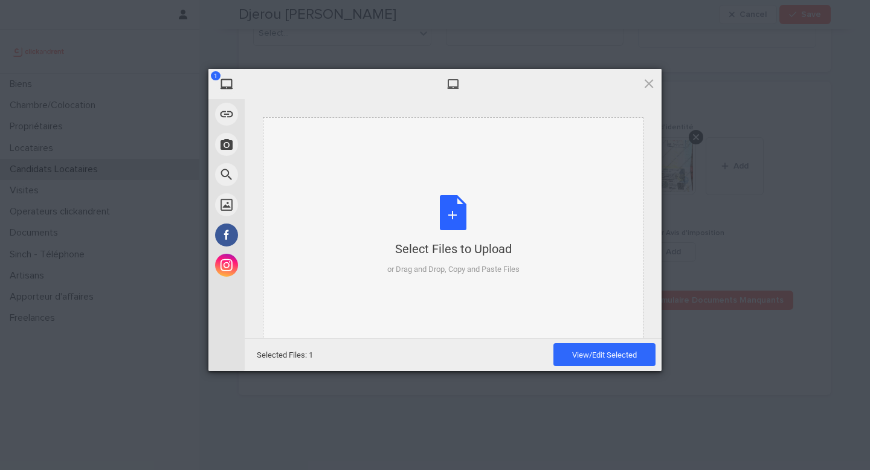
click at [468, 221] on div "Select Files to Upload or Drag and Drop, Copy and Paste Files" at bounding box center [453, 235] width 132 height 80
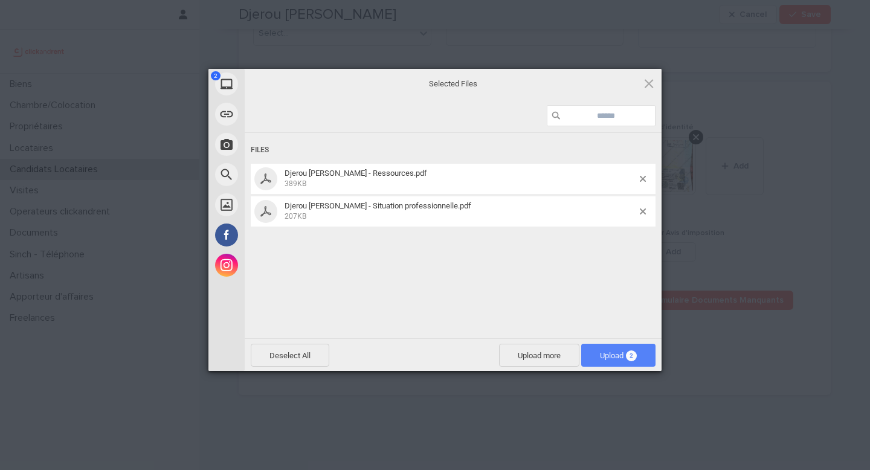
click at [610, 353] on span "Upload 2" at bounding box center [618, 355] width 37 height 9
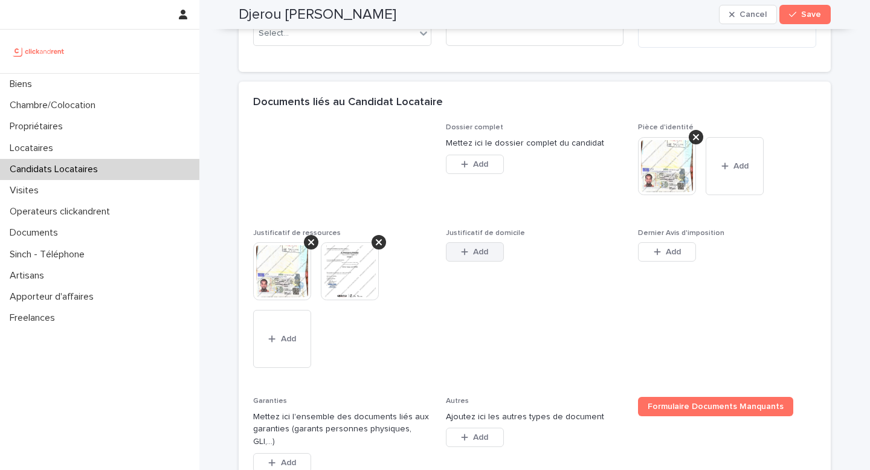
click at [486, 256] on span "Add" at bounding box center [480, 252] width 15 height 8
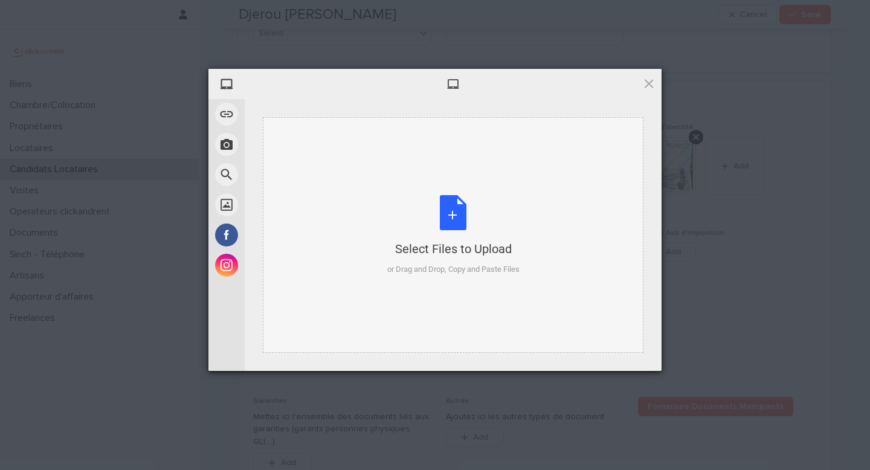
click at [451, 206] on div "Select Files to Upload or Drag and Drop, Copy and Paste Files" at bounding box center [453, 235] width 132 height 80
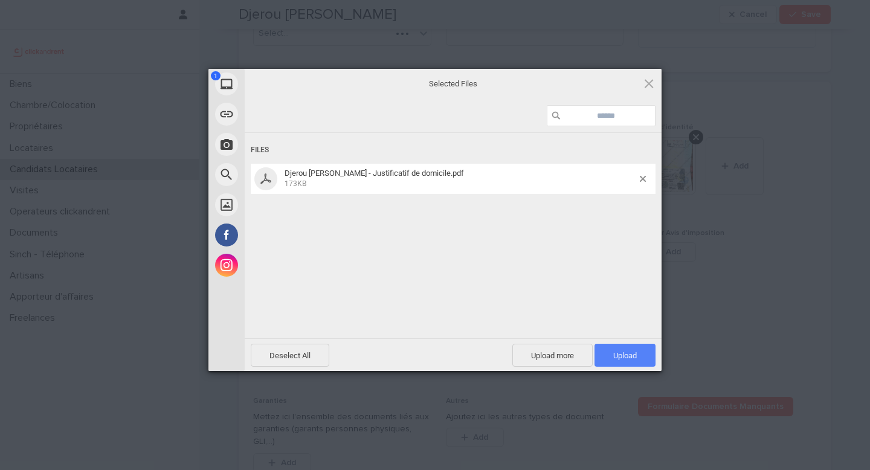
click at [616, 354] on span "Upload 1" at bounding box center [625, 355] width 24 height 9
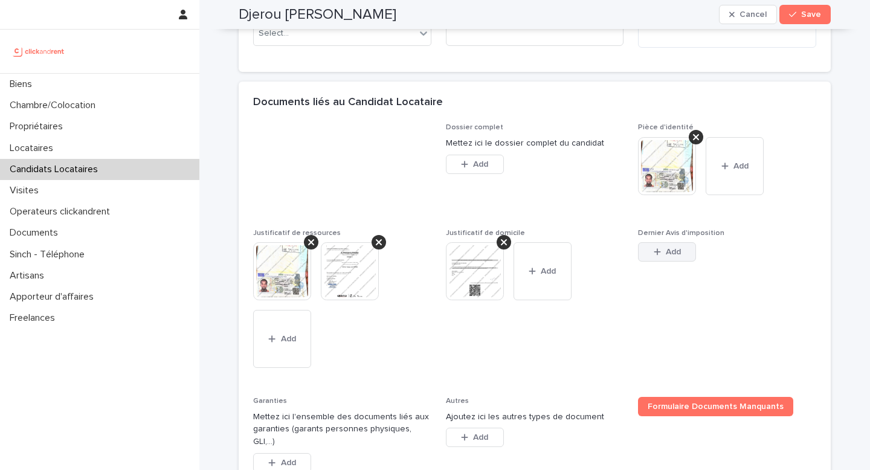
click at [680, 256] on span "Add" at bounding box center [673, 252] width 15 height 8
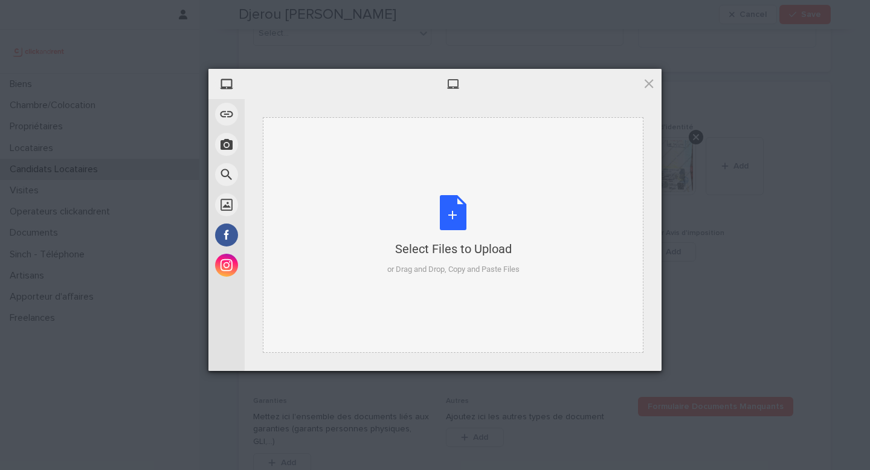
click at [456, 210] on div "Select Files to Upload or Drag and Drop, Copy and Paste Files" at bounding box center [453, 235] width 132 height 80
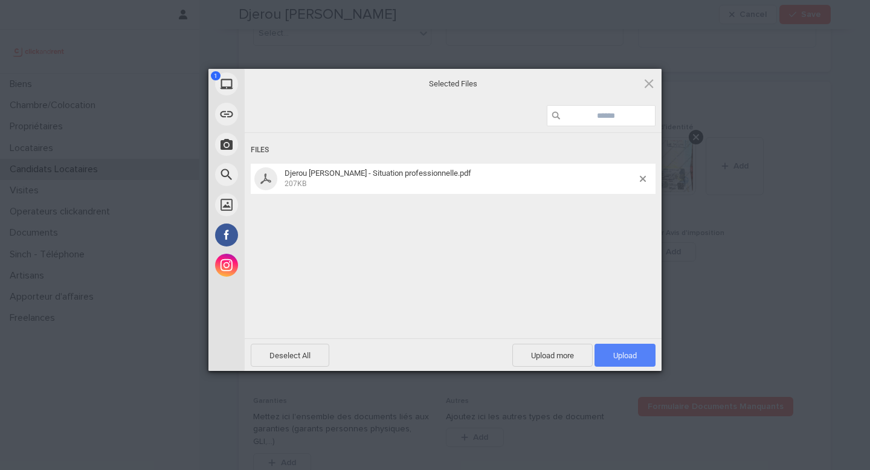
click at [654, 356] on span "Upload 1" at bounding box center [625, 355] width 61 height 23
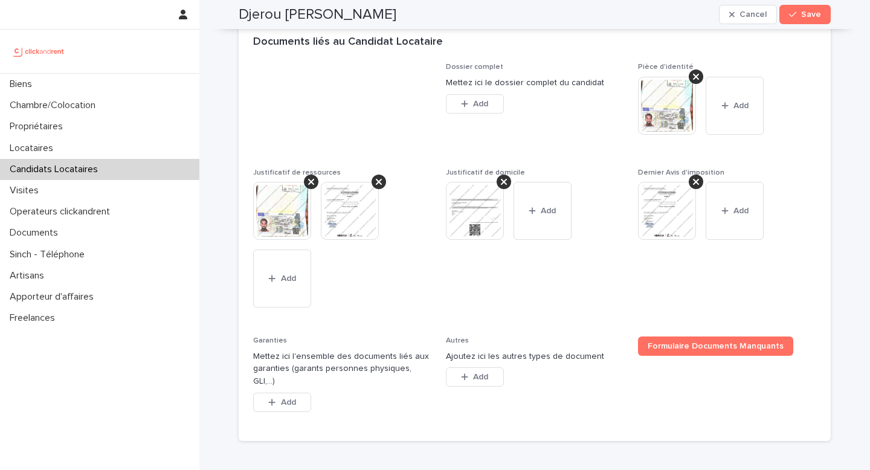
scroll to position [1014, 0]
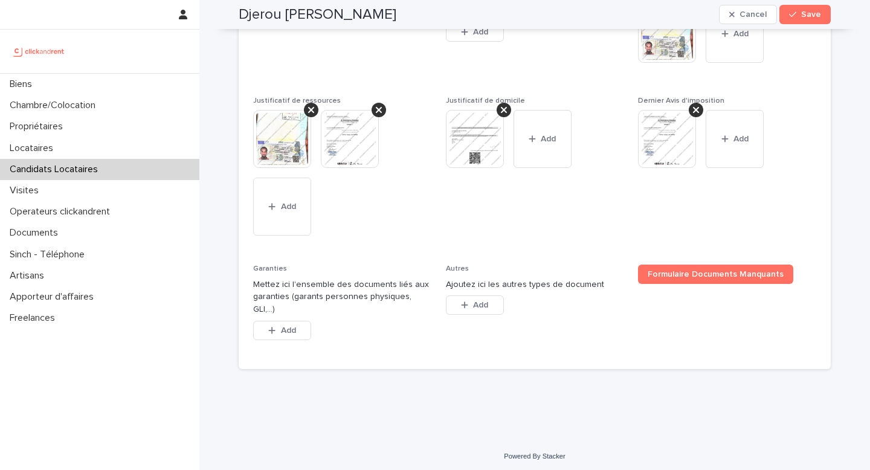
click at [295, 312] on div "Garanties Mettez ici l'ensemble des documents liés aux garanties (garants perso…" at bounding box center [342, 310] width 178 height 90
click at [292, 326] on span "Add" at bounding box center [288, 330] width 15 height 8
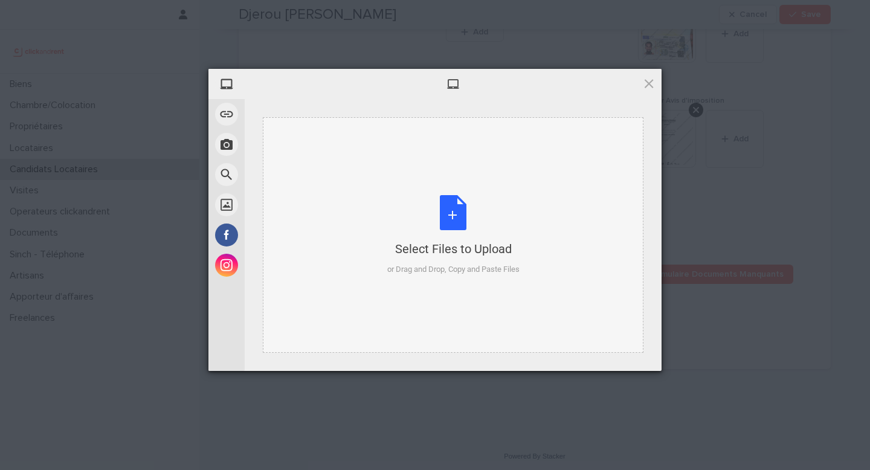
click at [453, 221] on div "Select Files to Upload or Drag and Drop, Copy and Paste Files" at bounding box center [453, 235] width 132 height 80
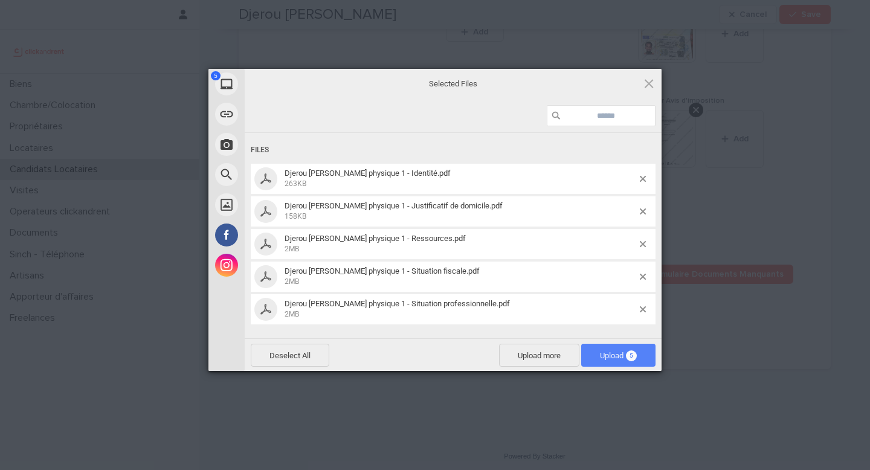
click at [600, 353] on span "Upload 5" at bounding box center [618, 355] width 37 height 9
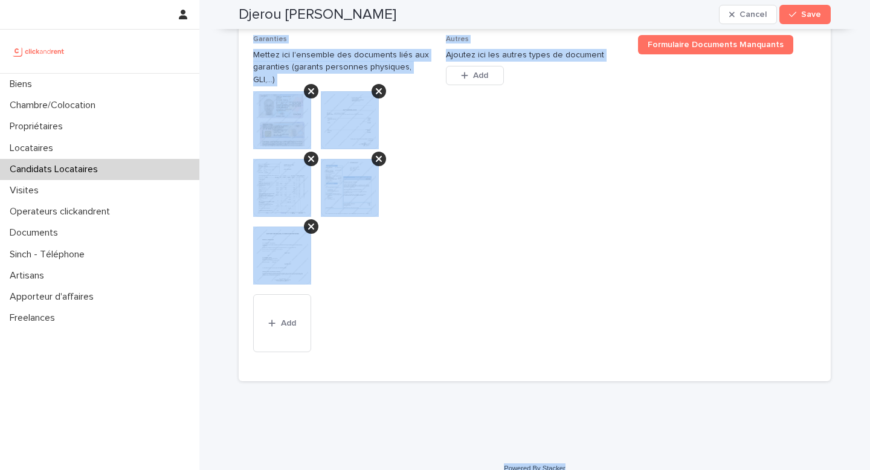
scroll to position [1255, 0]
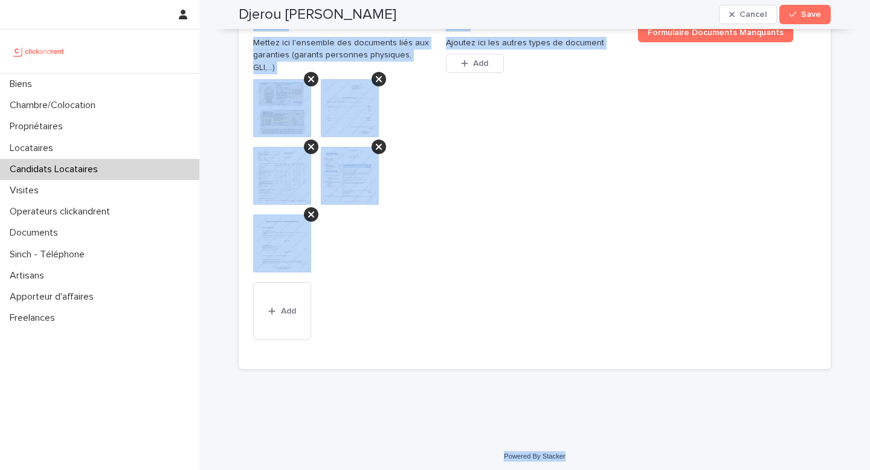
drag, startPoint x: 239, startPoint y: 34, endPoint x: 857, endPoint y: 469, distance: 756.3
copy div "Loremi Dolo sitametco Adipis Elit Seddo, eiusm tem in utlab etdolo magn aliqua.…"
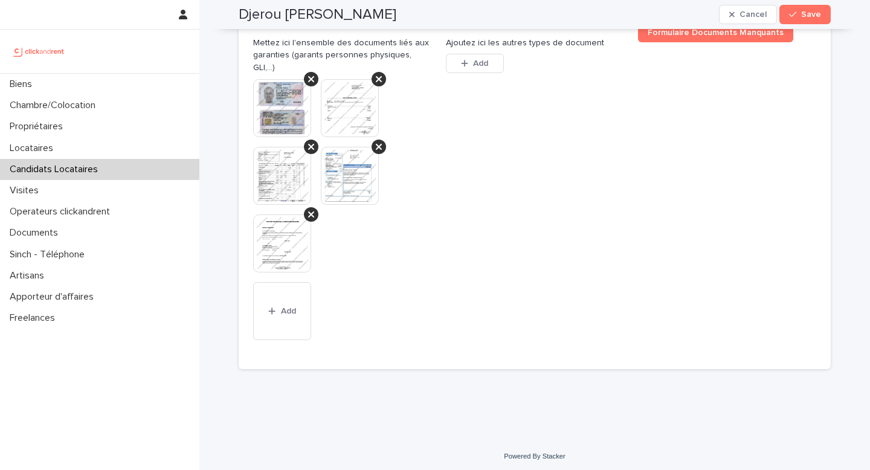
click at [450, 172] on span "Autres Ajoutez ici les autres types de document This file cannot be opened Down…" at bounding box center [535, 189] width 178 height 332
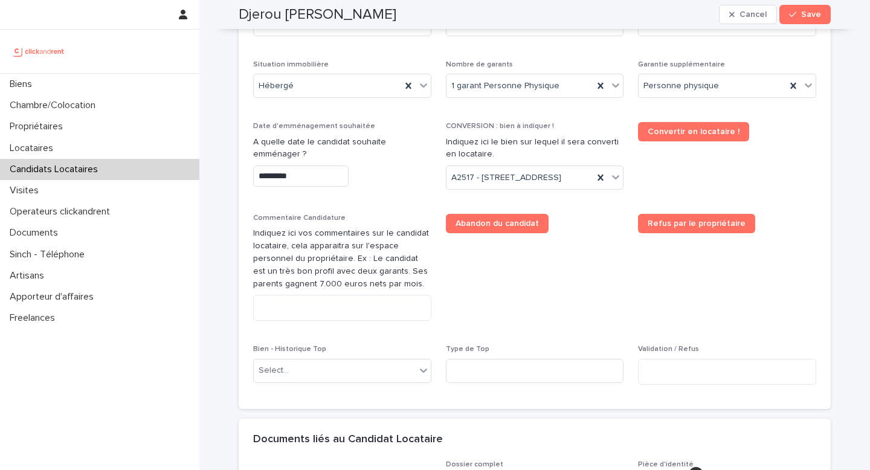
click at [416, 216] on div "Situation d'emploi ******** Revenus mensuels *** Type de personne Particulier S…" at bounding box center [534, 196] width 563 height 396
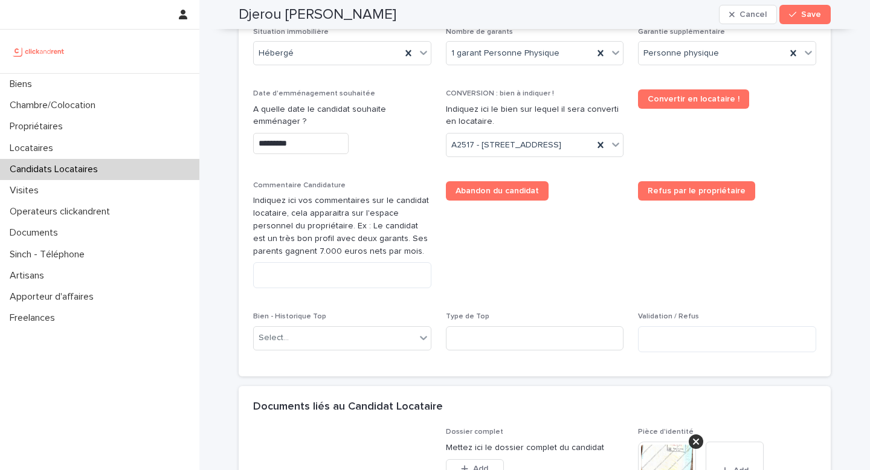
scroll to position [631, 0]
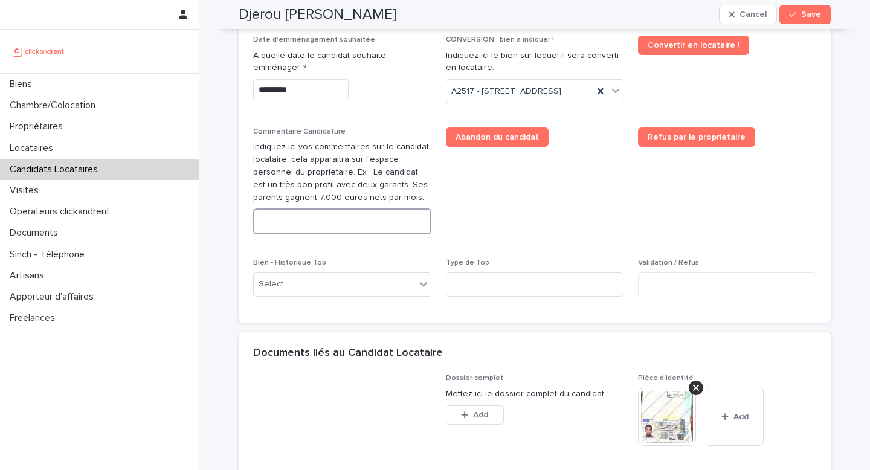
click at [359, 234] on textarea at bounding box center [342, 221] width 178 height 26
paste textarea "**********"
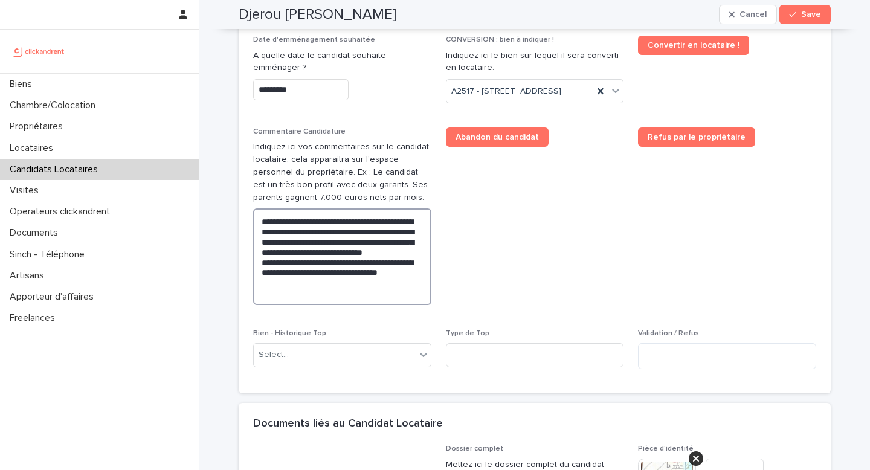
drag, startPoint x: 369, startPoint y: 242, endPoint x: 333, endPoint y: 240, distance: 36.3
click at [333, 240] on textarea "**********" at bounding box center [342, 256] width 178 height 97
type textarea "**********"
click at [498, 251] on span "Abandon du candidat" at bounding box center [535, 220] width 178 height 187
click at [808, 13] on span "Save" at bounding box center [811, 14] width 20 height 8
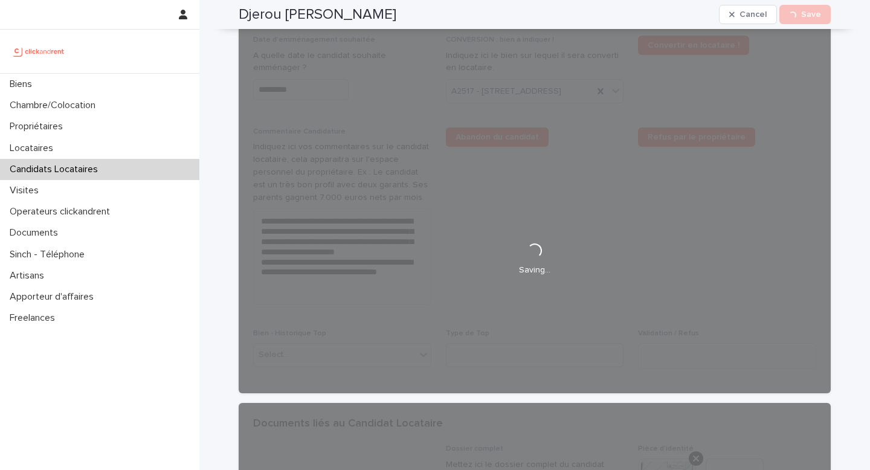
scroll to position [370, 0]
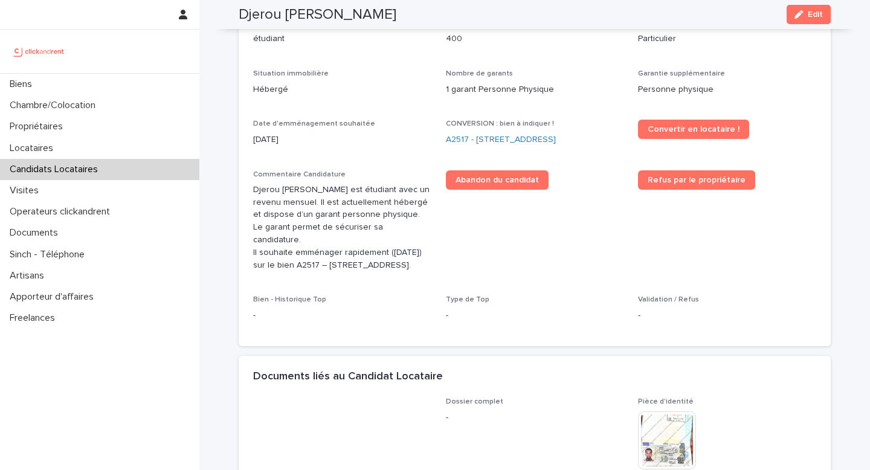
click at [331, 15] on h2 "Djerou [PERSON_NAME]" at bounding box center [318, 15] width 158 height 18
copy div "Djerou [PERSON_NAME] Edit"
click at [503, 144] on link "A2517 - [STREET_ADDRESS]" at bounding box center [501, 140] width 110 height 13
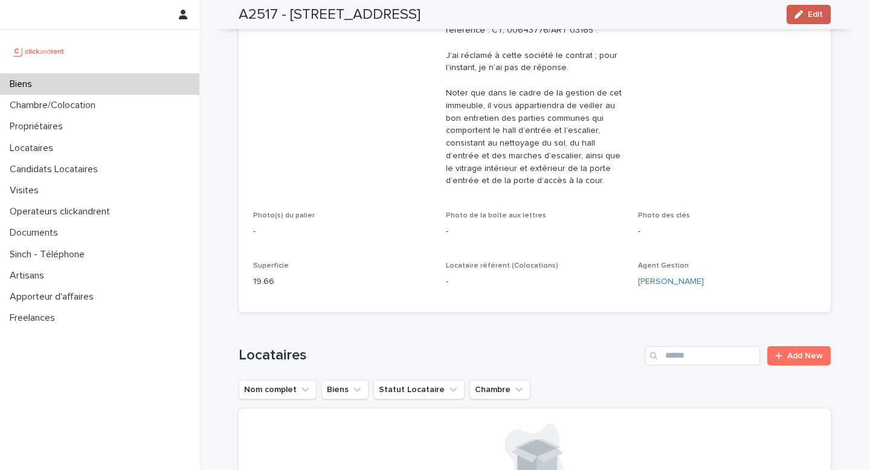
click at [798, 18] on icon "button" at bounding box center [798, 14] width 8 height 8
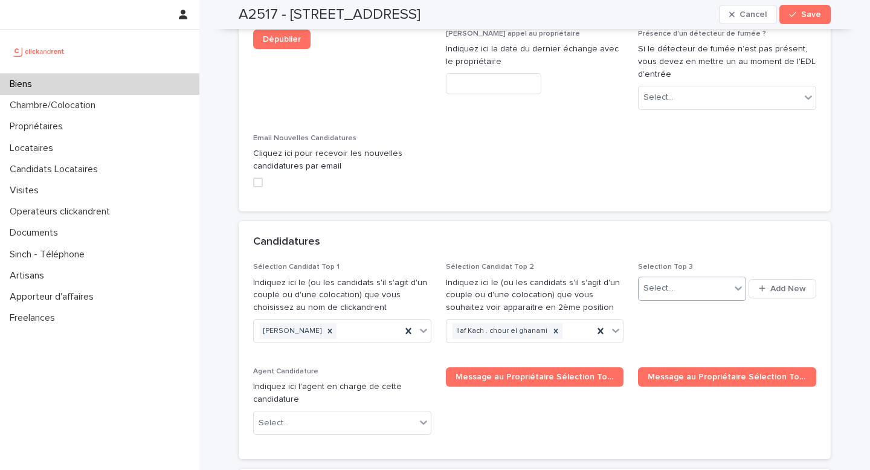
scroll to position [5714, 0]
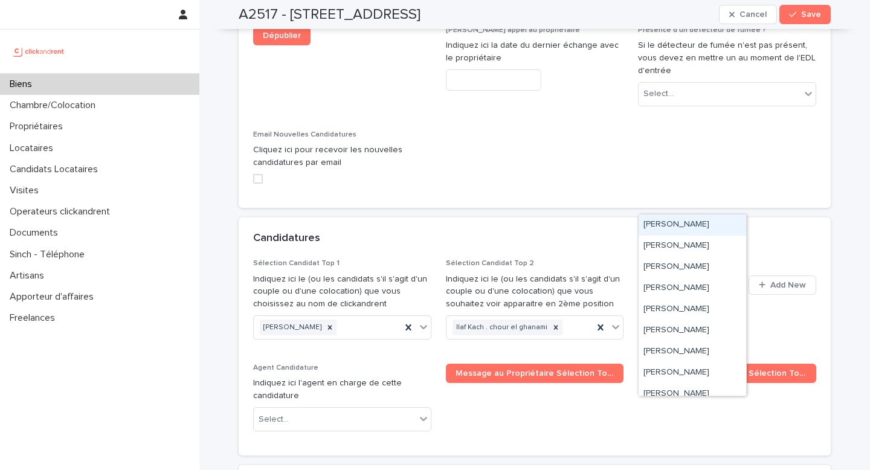
click at [683, 275] on div "Select..." at bounding box center [684, 285] width 91 height 20
paste input "**********"
type input "**********"
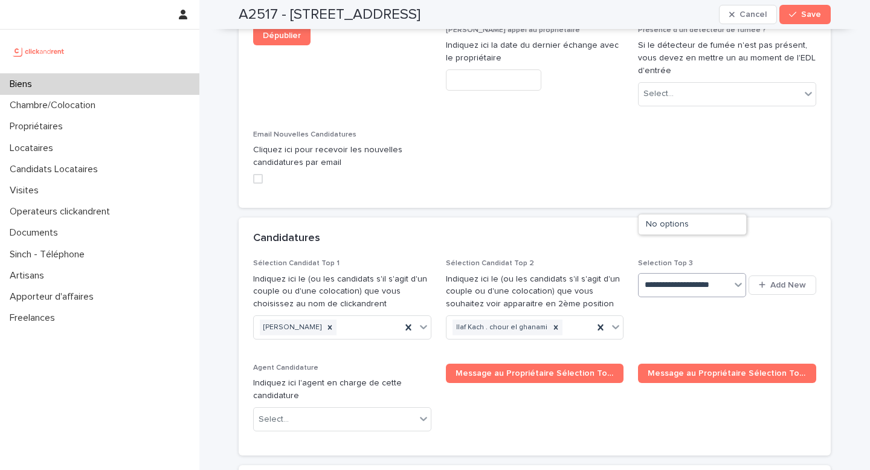
scroll to position [0, 4]
click at [708, 225] on div "Djerou [PERSON_NAME]" at bounding box center [693, 224] width 108 height 21
click at [813, 17] on span "Save" at bounding box center [811, 14] width 20 height 8
